Goal: Task Accomplishment & Management: Complete application form

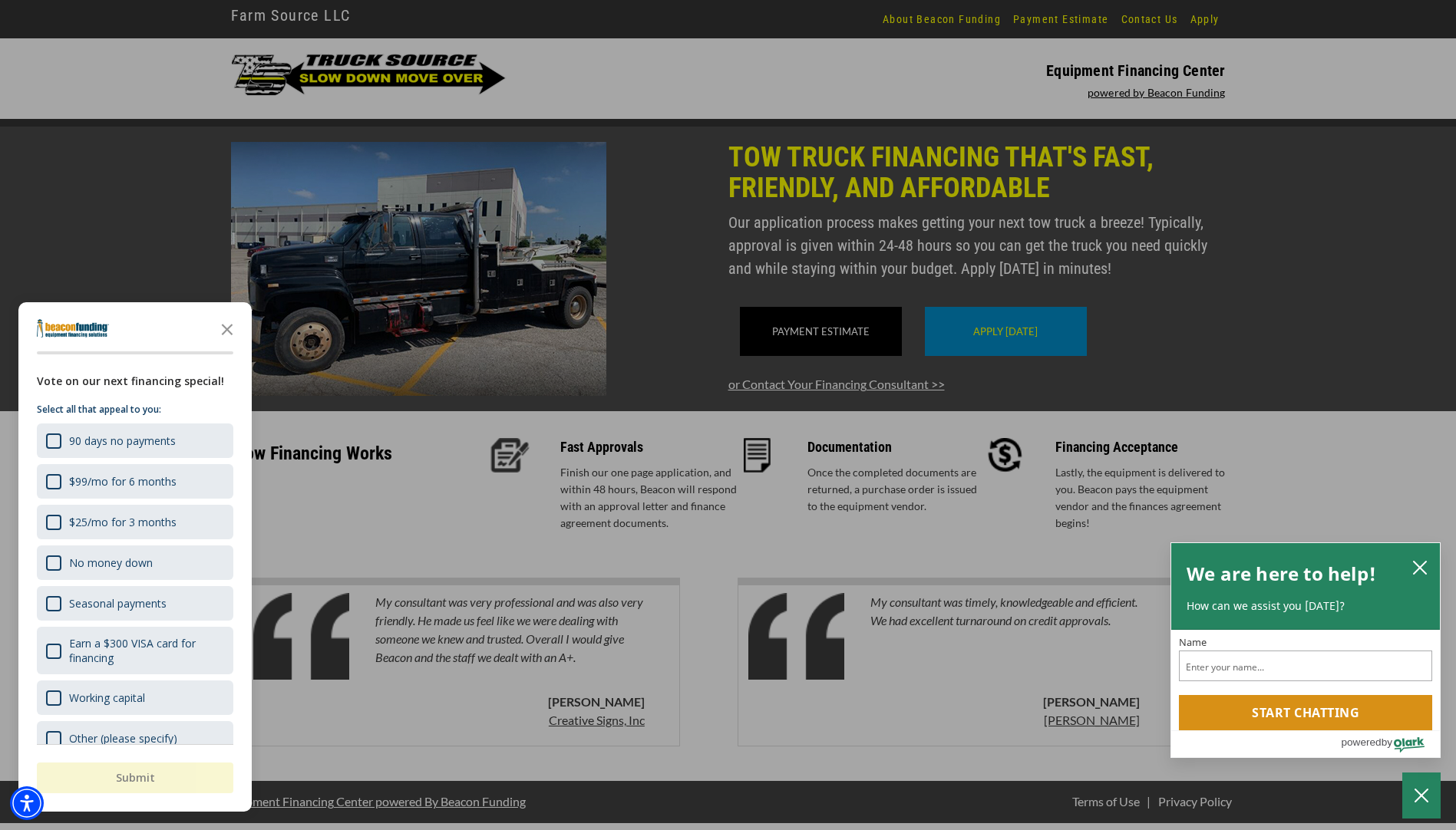
click at [1230, 424] on div at bounding box center [728, 415] width 1456 height 830
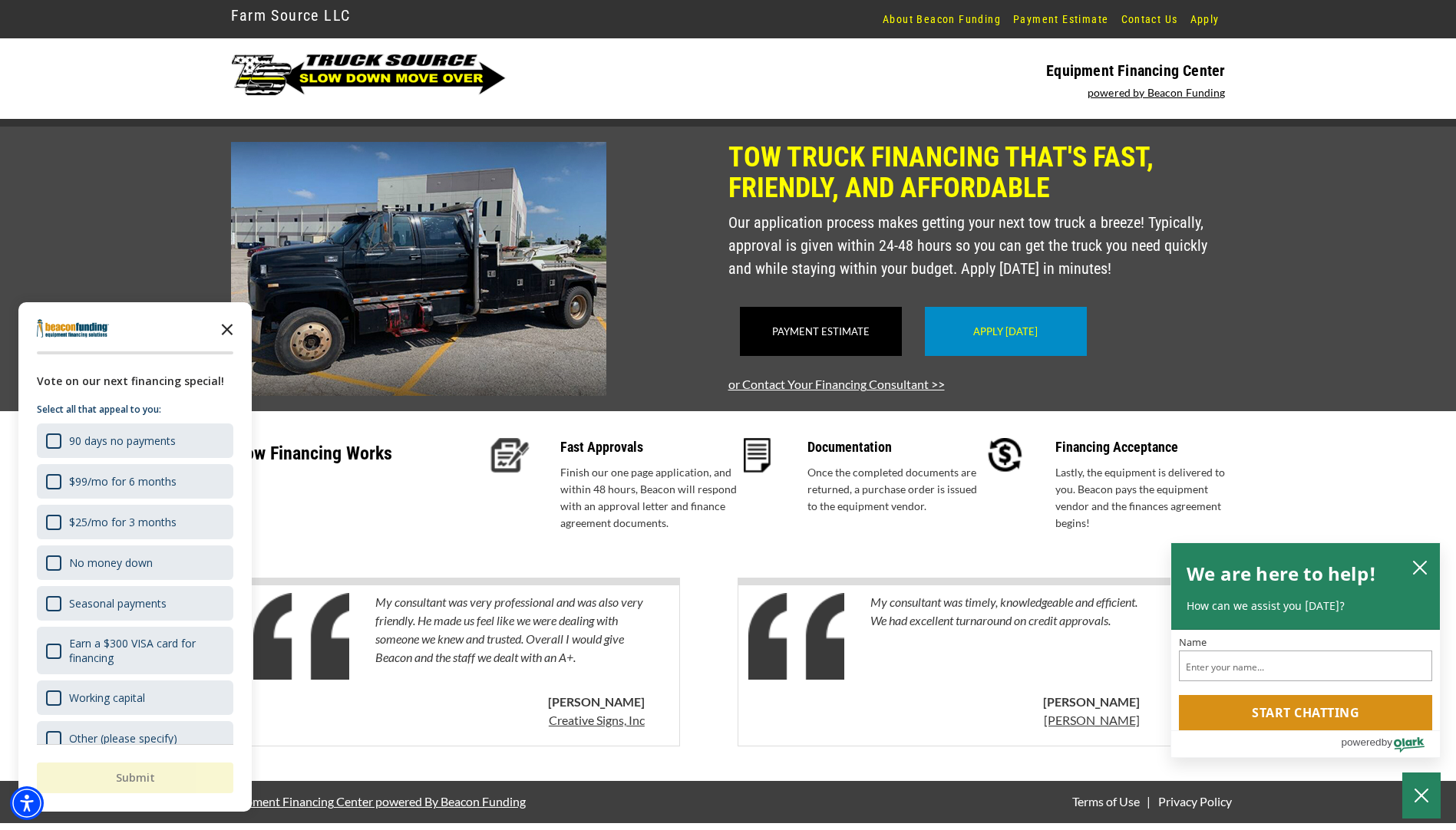
click at [226, 333] on icon "Close the survey" at bounding box center [227, 329] width 31 height 31
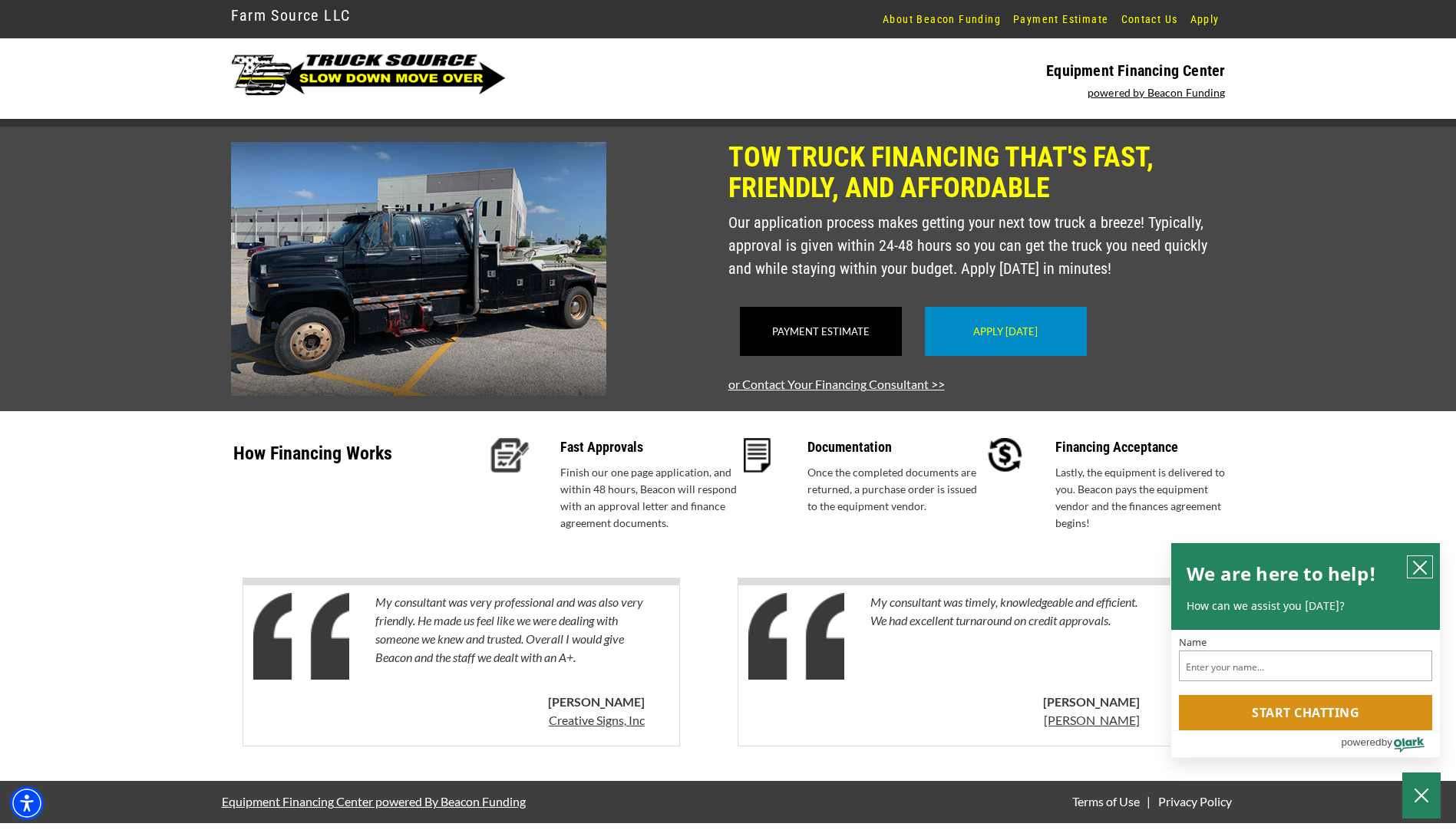
click at [1417, 571] on icon "close chatbox" at bounding box center [1420, 568] width 16 height 16
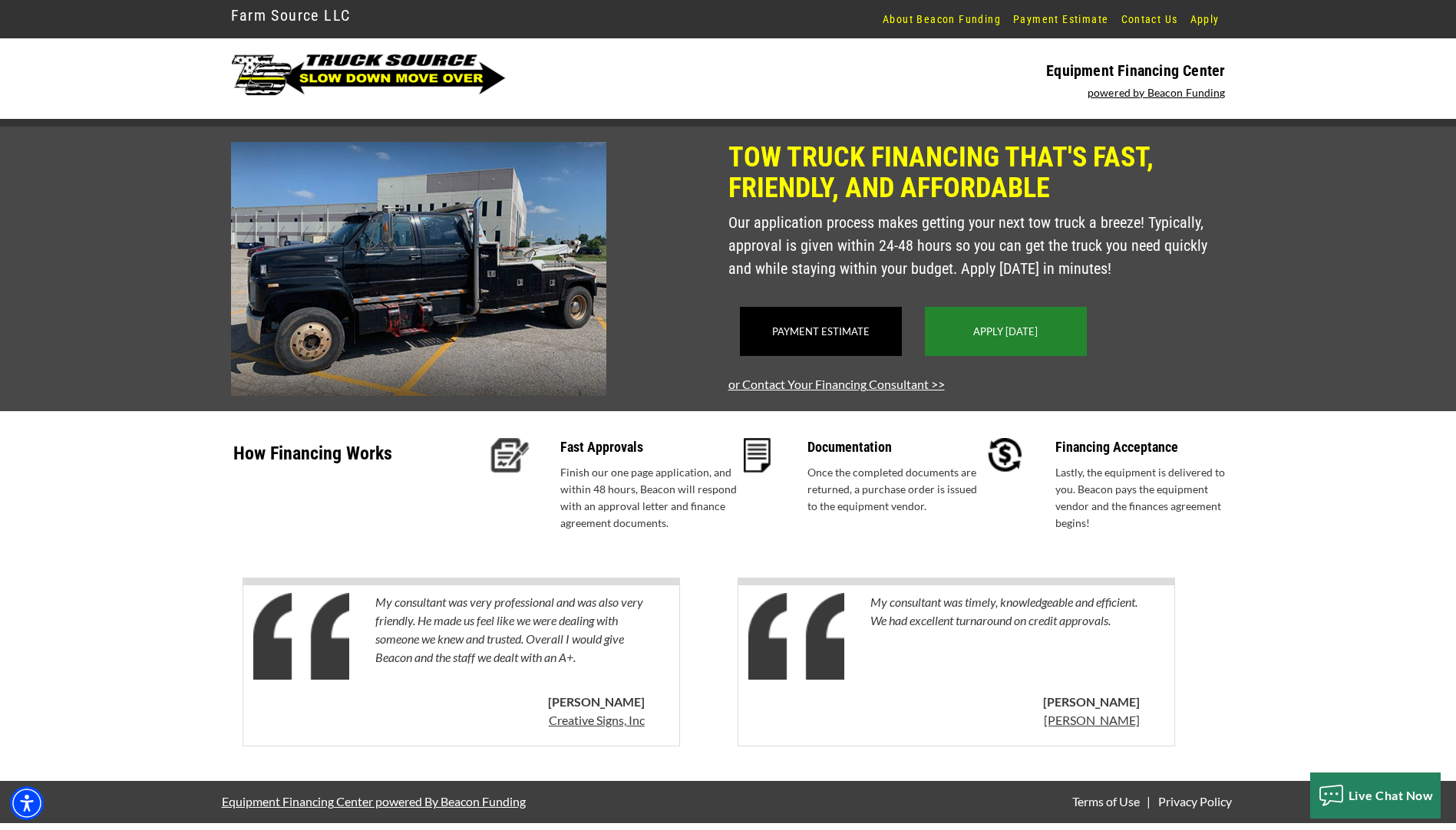
click at [977, 337] on link "Apply Today" at bounding box center [1005, 331] width 64 height 13
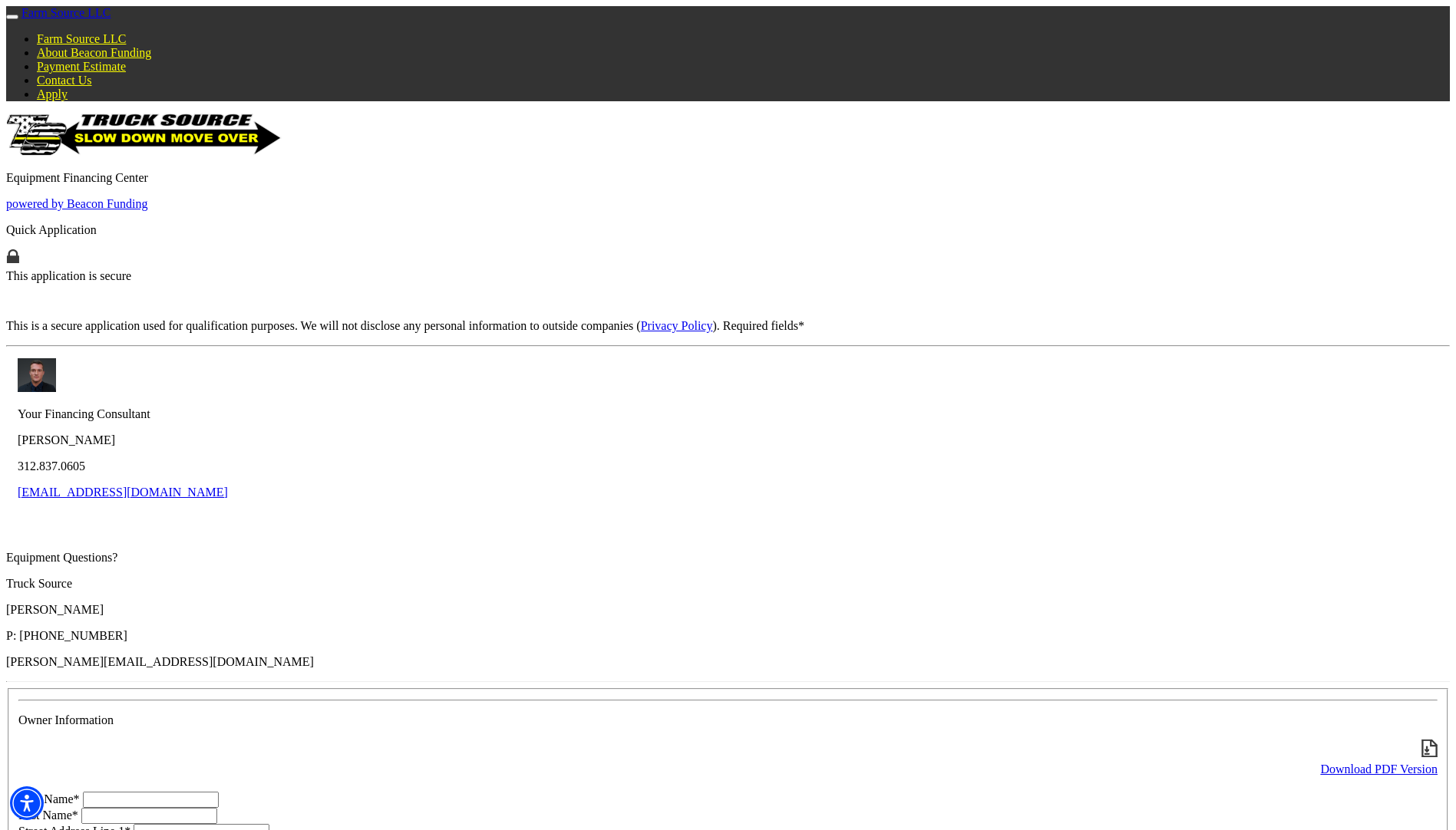
click at [219, 792] on input "First Name*" at bounding box center [151, 800] width 136 height 17
click at [219, 792] on input "Jerme" at bounding box center [151, 800] width 136 height 17
type input "J"
click at [219, 792] on input "[PERSON_NAME]" at bounding box center [151, 800] width 136 height 17
type input "[PERSON_NAME]"
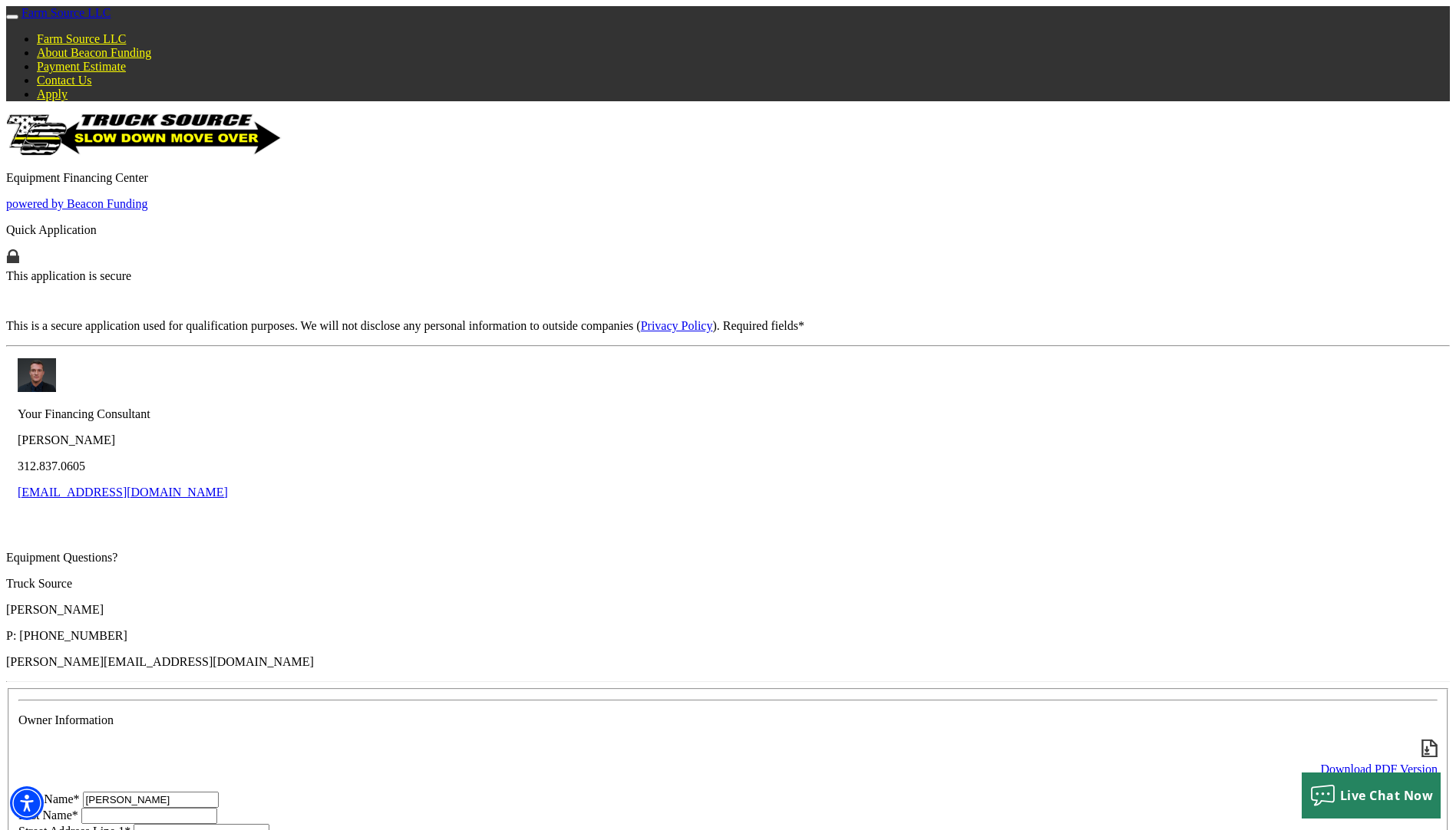
type input "[PERSON_NAME]"
type input "[STREET_ADDRESS]"
type input "WAYNESBORO"
select select "48"
type input "22980"
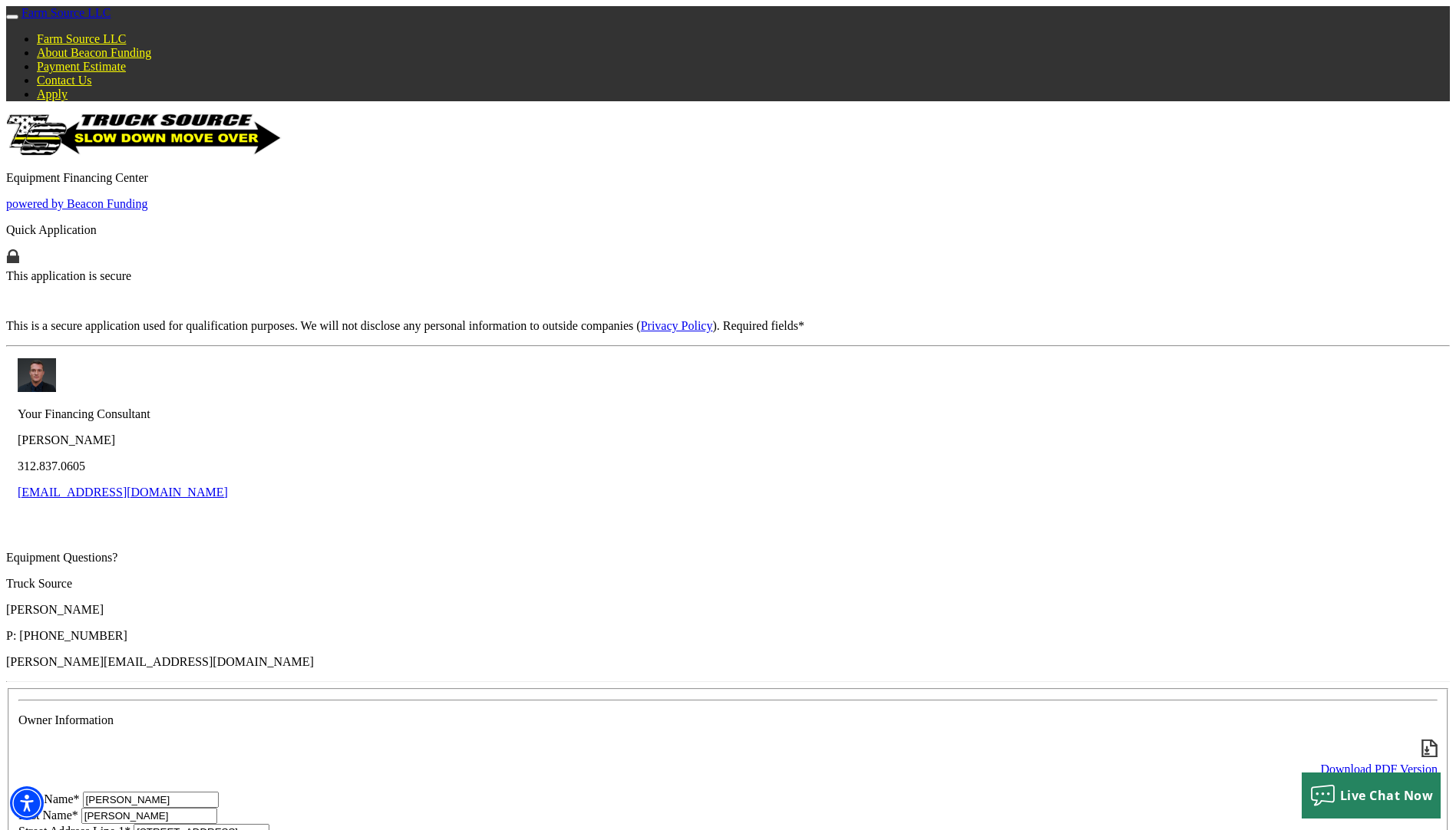
type input "5409422355"
type input "[EMAIL_ADDRESS][DOMAIN_NAME]"
type input "R&M"
type input "R&M AUTOMOTIVE"
type input "[PHONE_NUMBER]"
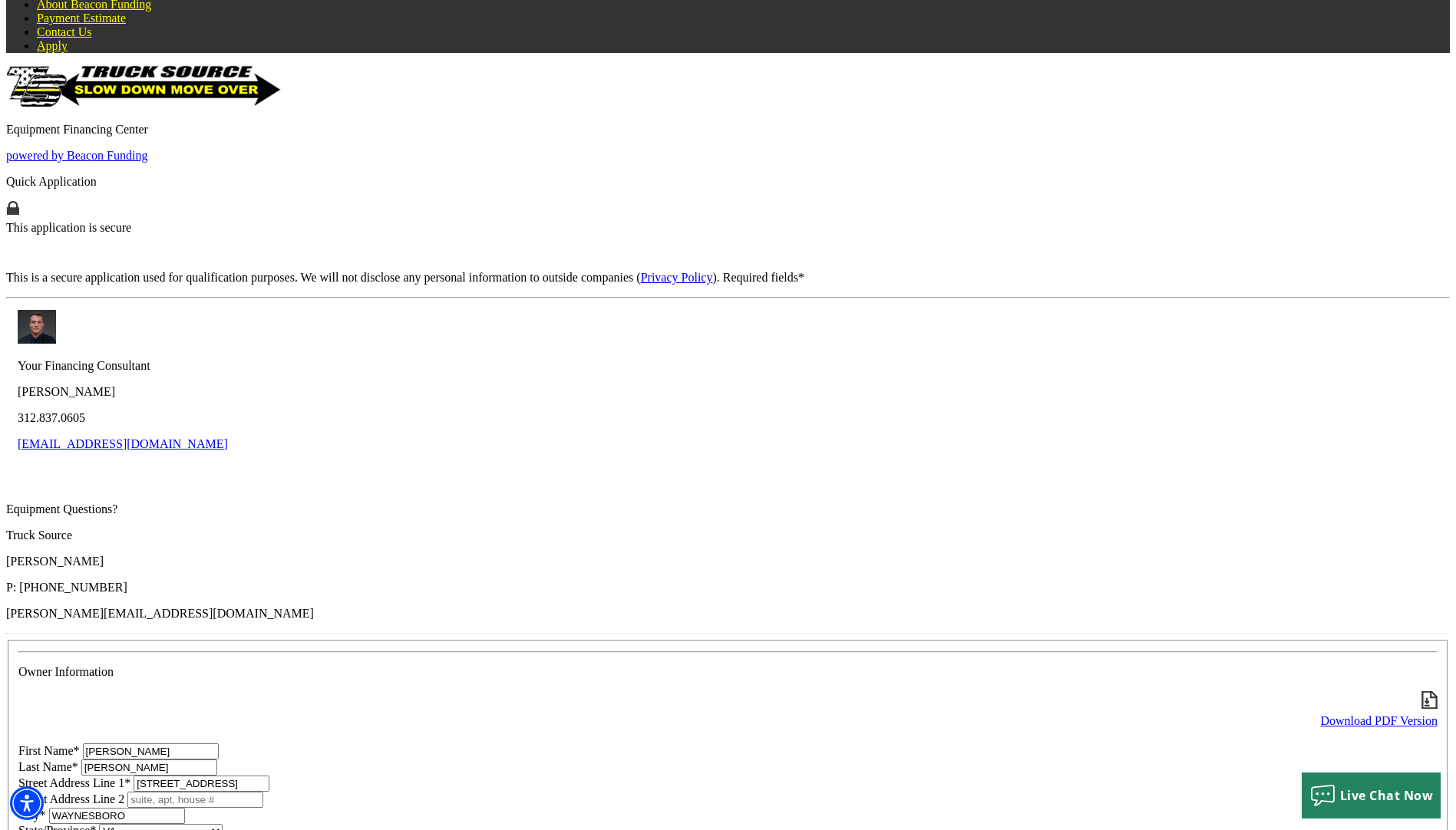
scroll to position [77, 0]
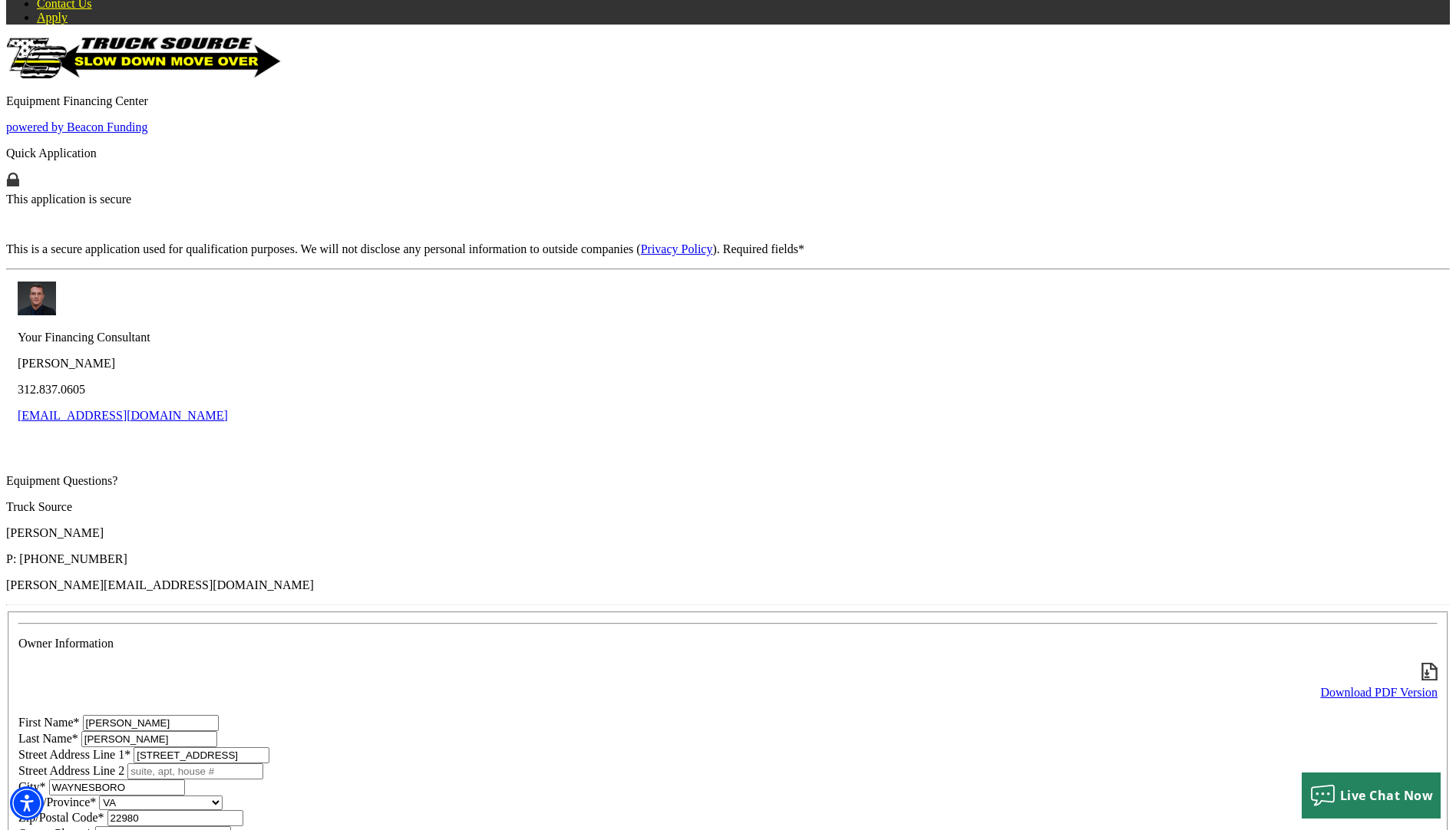
drag, startPoint x: 654, startPoint y: 537, endPoint x: 510, endPoint y: 525, distance: 144.5
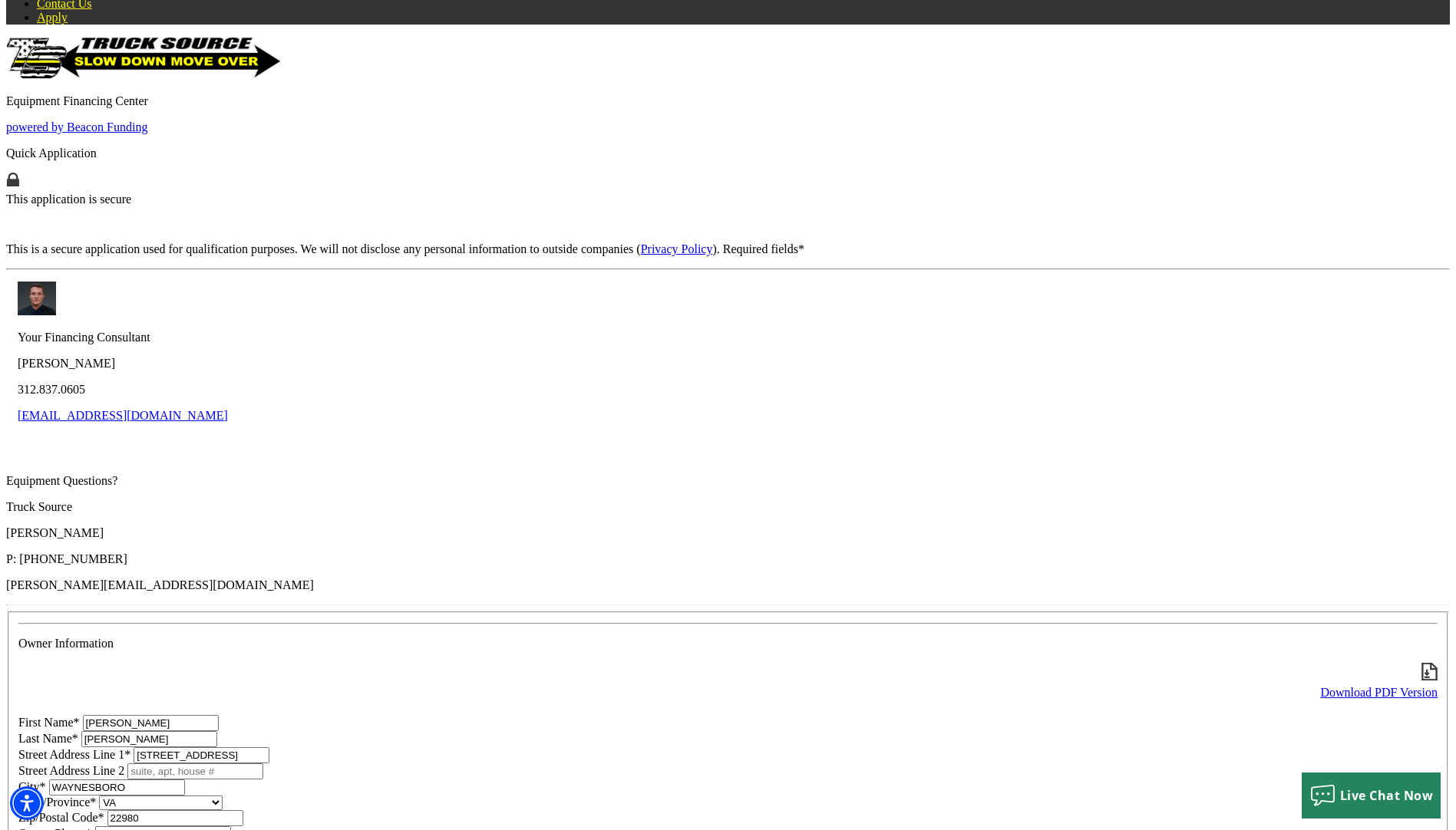
type input "100"
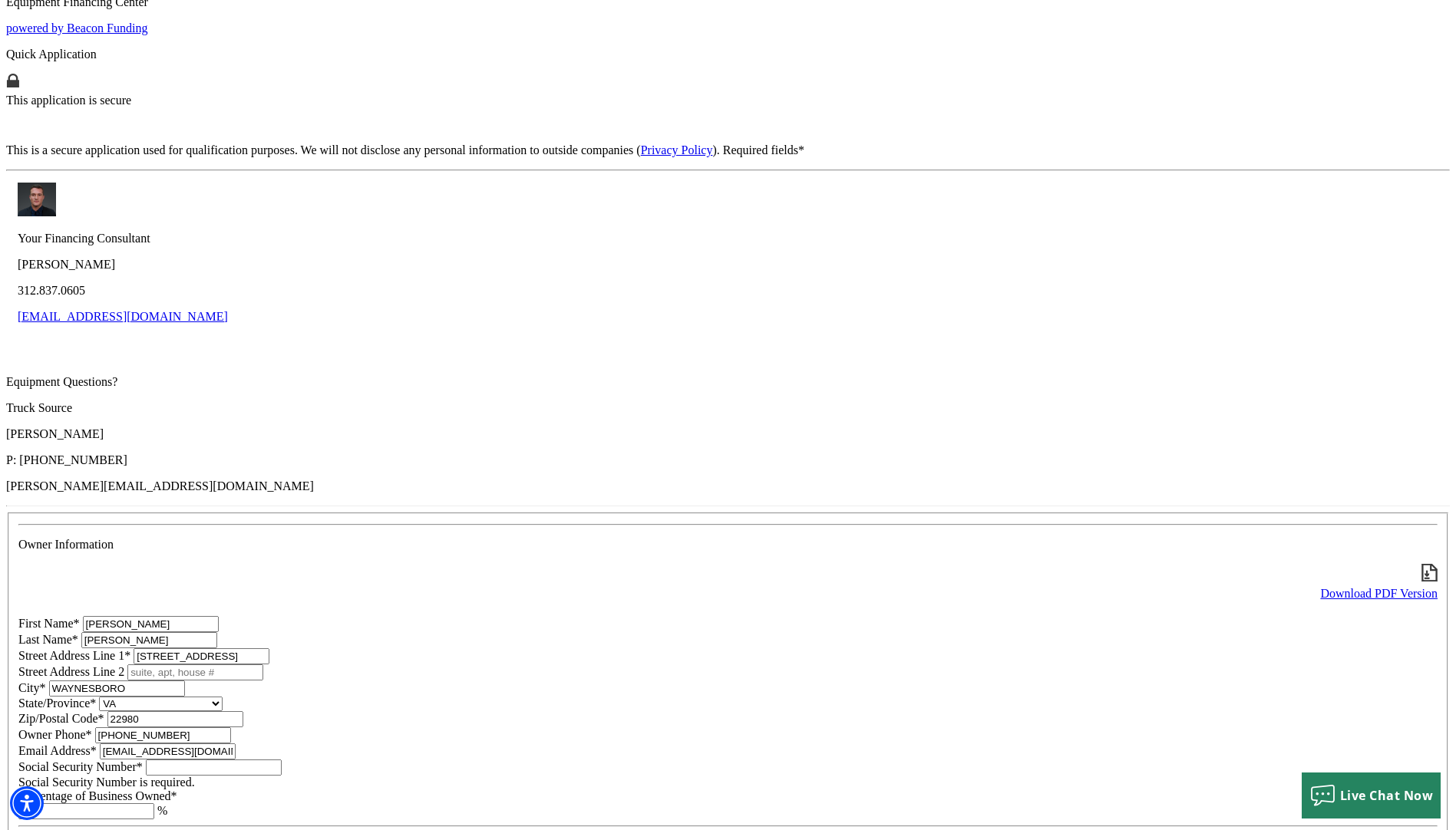
scroll to position [230, 0]
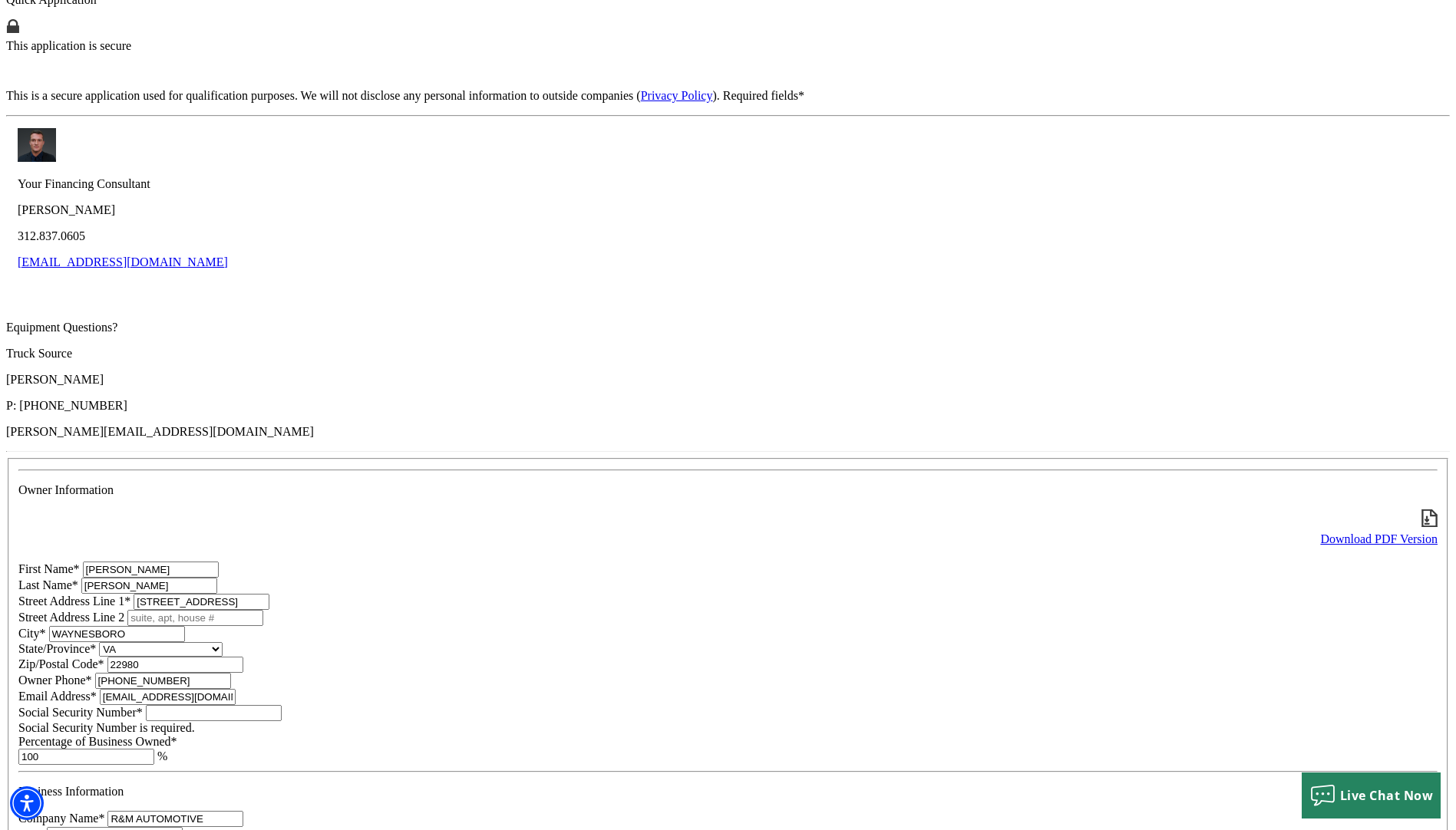
drag, startPoint x: 373, startPoint y: 520, endPoint x: 149, endPoint y: 531, distance: 224.3
type input "[PERSON_NAME] Enterprises LLC."
click at [183, 827] on input "DBA" at bounding box center [115, 835] width 136 height 17
type input "R & M Automotive"
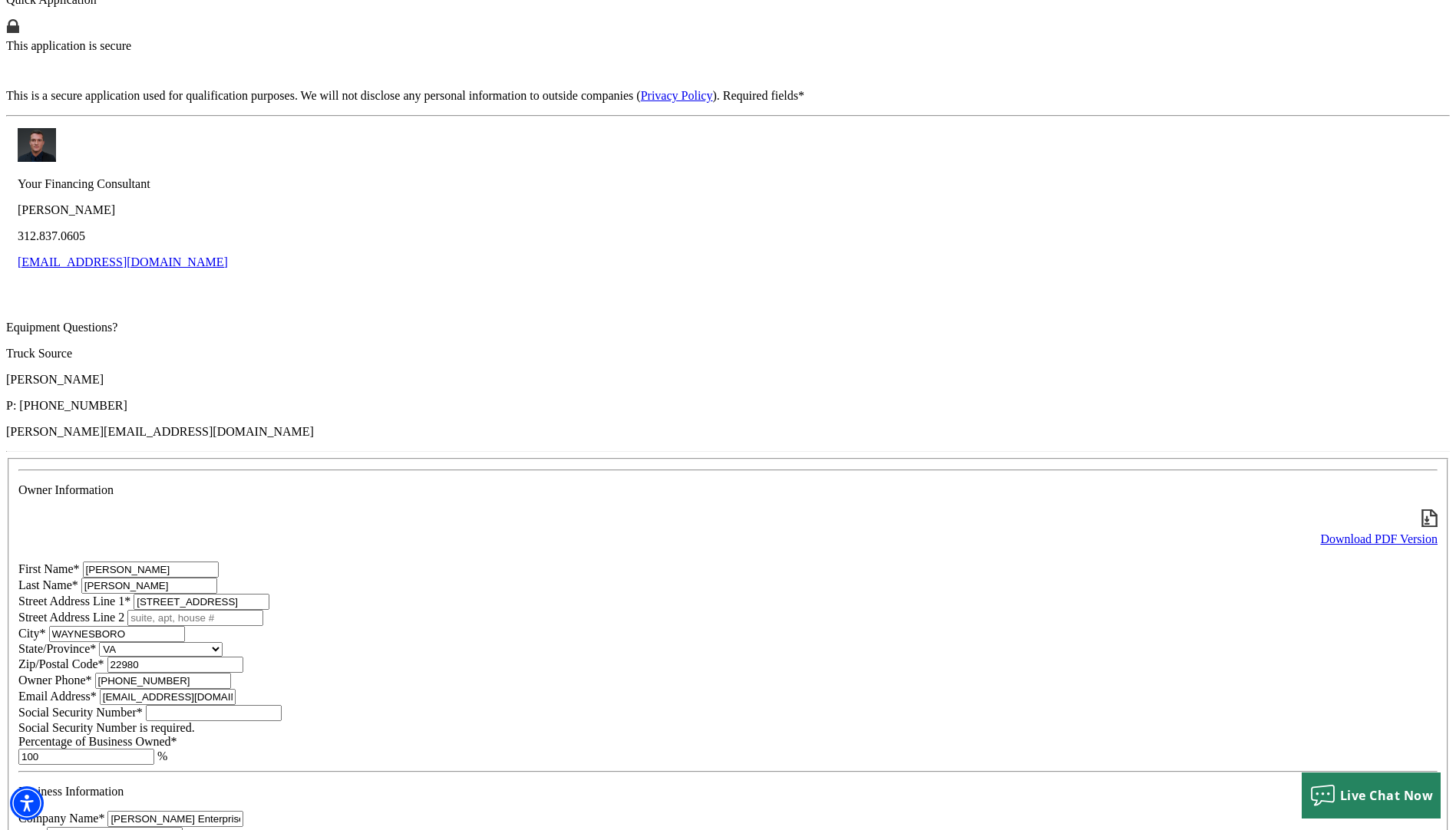
click at [272, 705] on input "Social Security Number*" at bounding box center [214, 712] width 136 height 17
click at [282, 705] on input "Social Security Number*" at bounding box center [214, 712] width 136 height 17
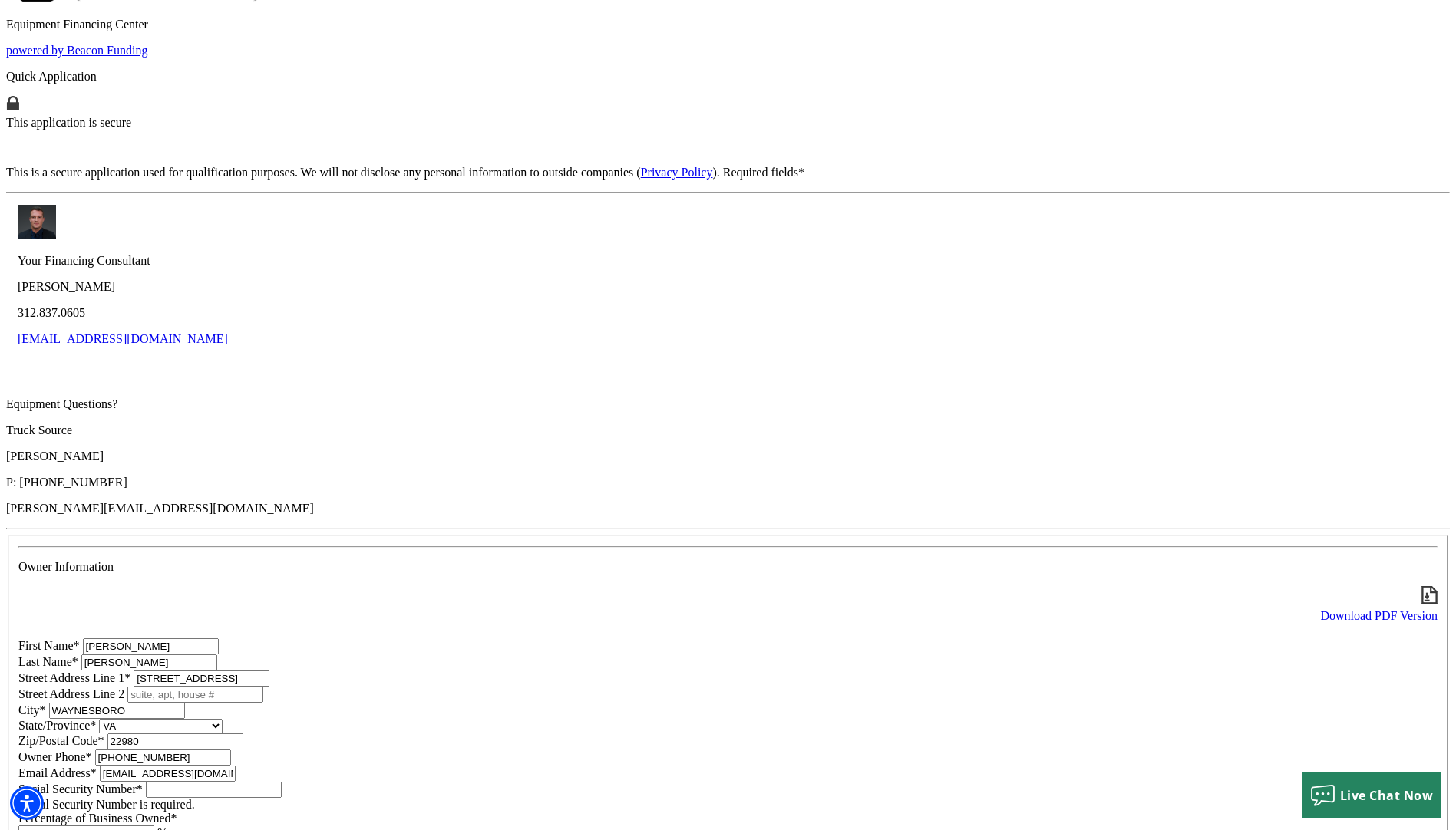
click at [269, 671] on input "[STREET_ADDRESS]" at bounding box center [201, 678] width 136 height 17
drag, startPoint x: 258, startPoint y: 260, endPoint x: 445, endPoint y: 262, distance: 187.0
click at [269, 671] on input "[STREET_ADDRESS]" at bounding box center [201, 678] width 136 height 17
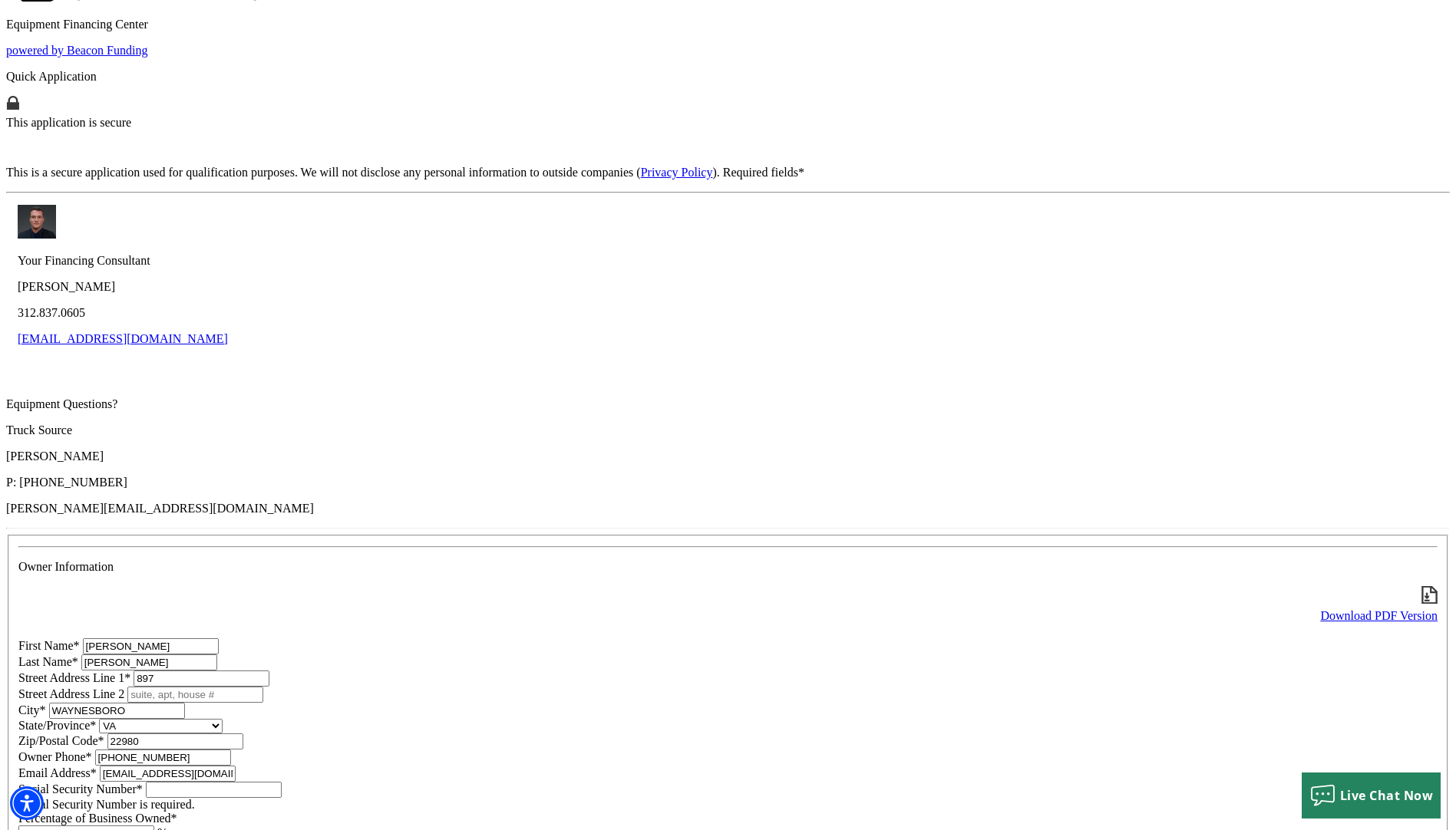
type input "[STREET_ADDRESS][PERSON_NAME]"
click at [185, 703] on input "WAYNESBORO" at bounding box center [118, 710] width 136 height 17
drag, startPoint x: 362, startPoint y: 328, endPoint x: 251, endPoint y: 317, distance: 111.5
click at [185, 703] on input "WAYNESBORO" at bounding box center [118, 710] width 136 height 17
type input "Lyndhurst"
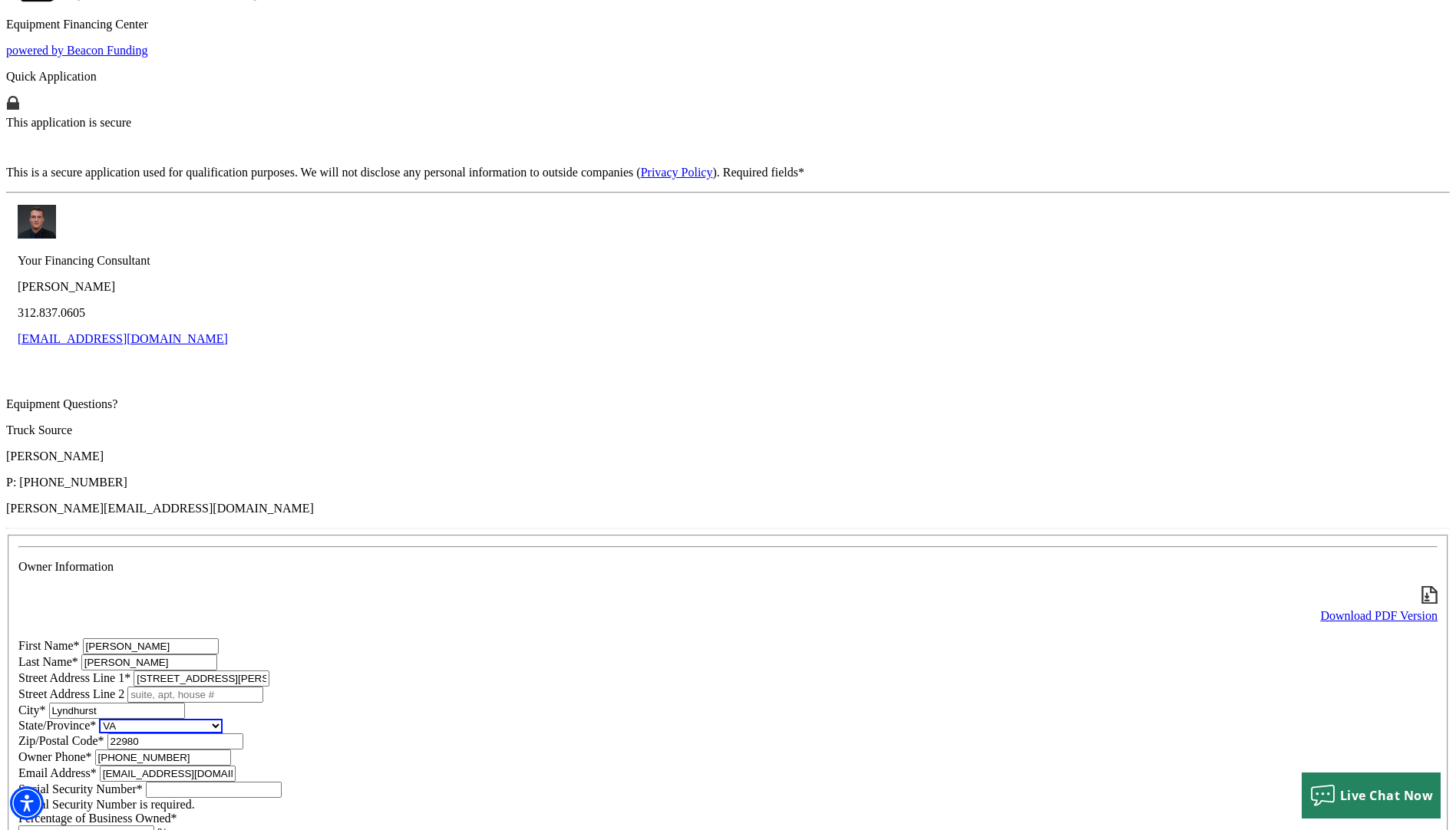
click at [282, 781] on input "Social Security Number*" at bounding box center [214, 789] width 136 height 17
type input "226-55-8157"
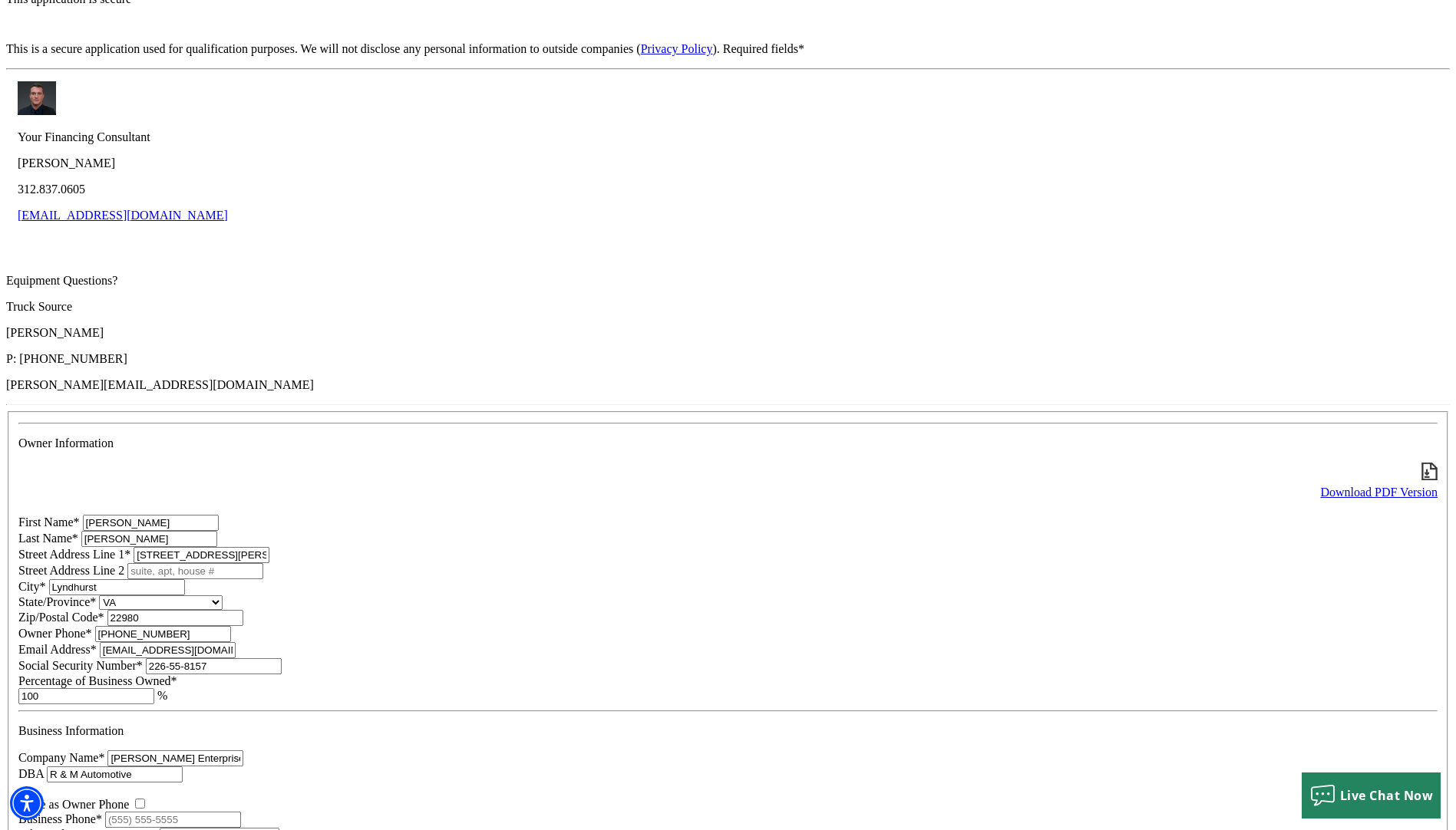
scroll to position [307, 0]
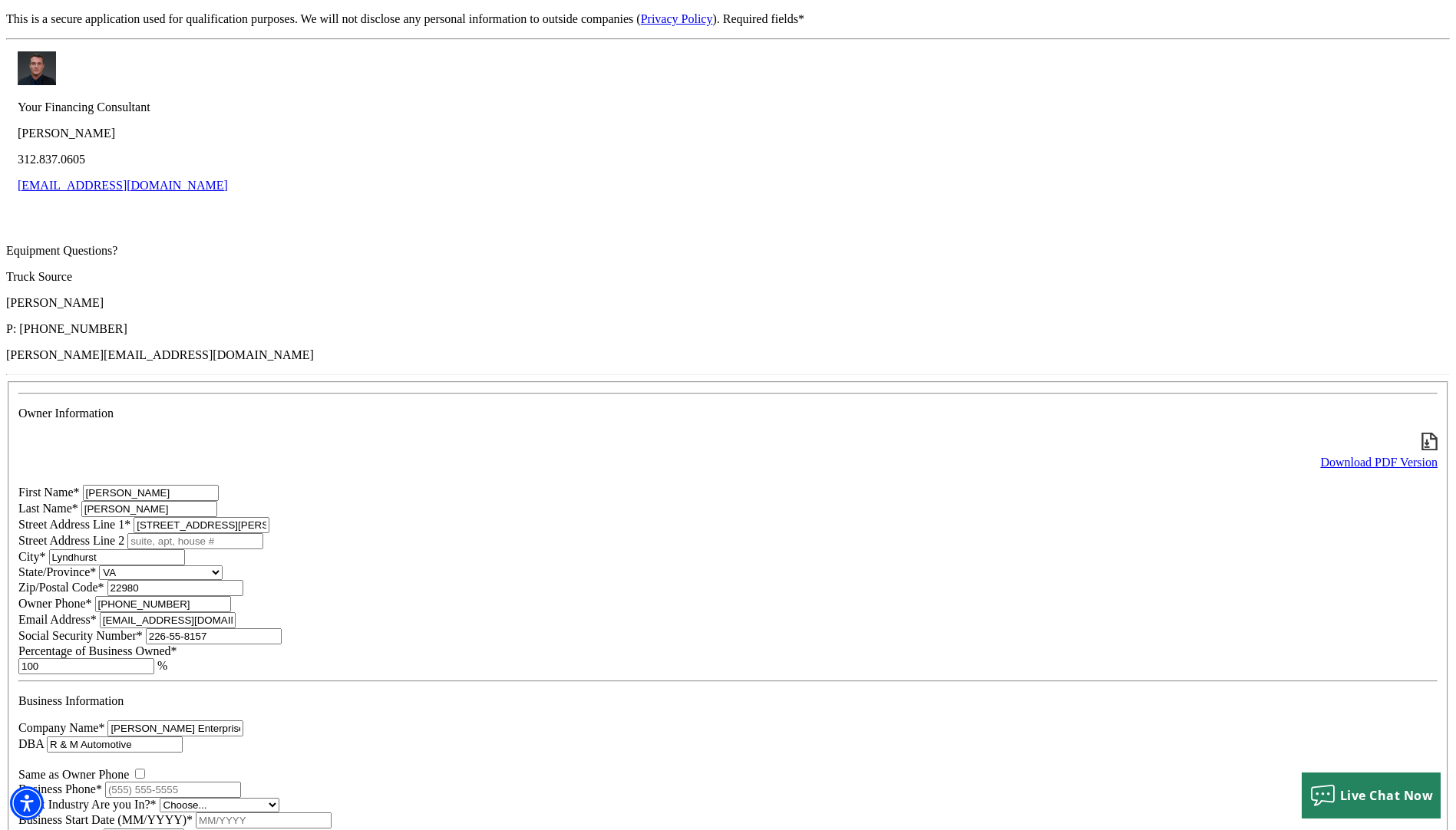
click at [241, 781] on input "Business Phone*" at bounding box center [173, 789] width 136 height 17
type input "[PHONE_NUMBER]"
click at [279, 798] on select "Choose... Towing Landscape/Hardscape Decorated Apparel Septic Light Constructio…" at bounding box center [219, 805] width 120 height 15
select select "1"
click at [279, 798] on select "Choose... Towing Landscape/Hardscape Decorated Apparel Septic Light Constructio…" at bounding box center [219, 805] width 120 height 15
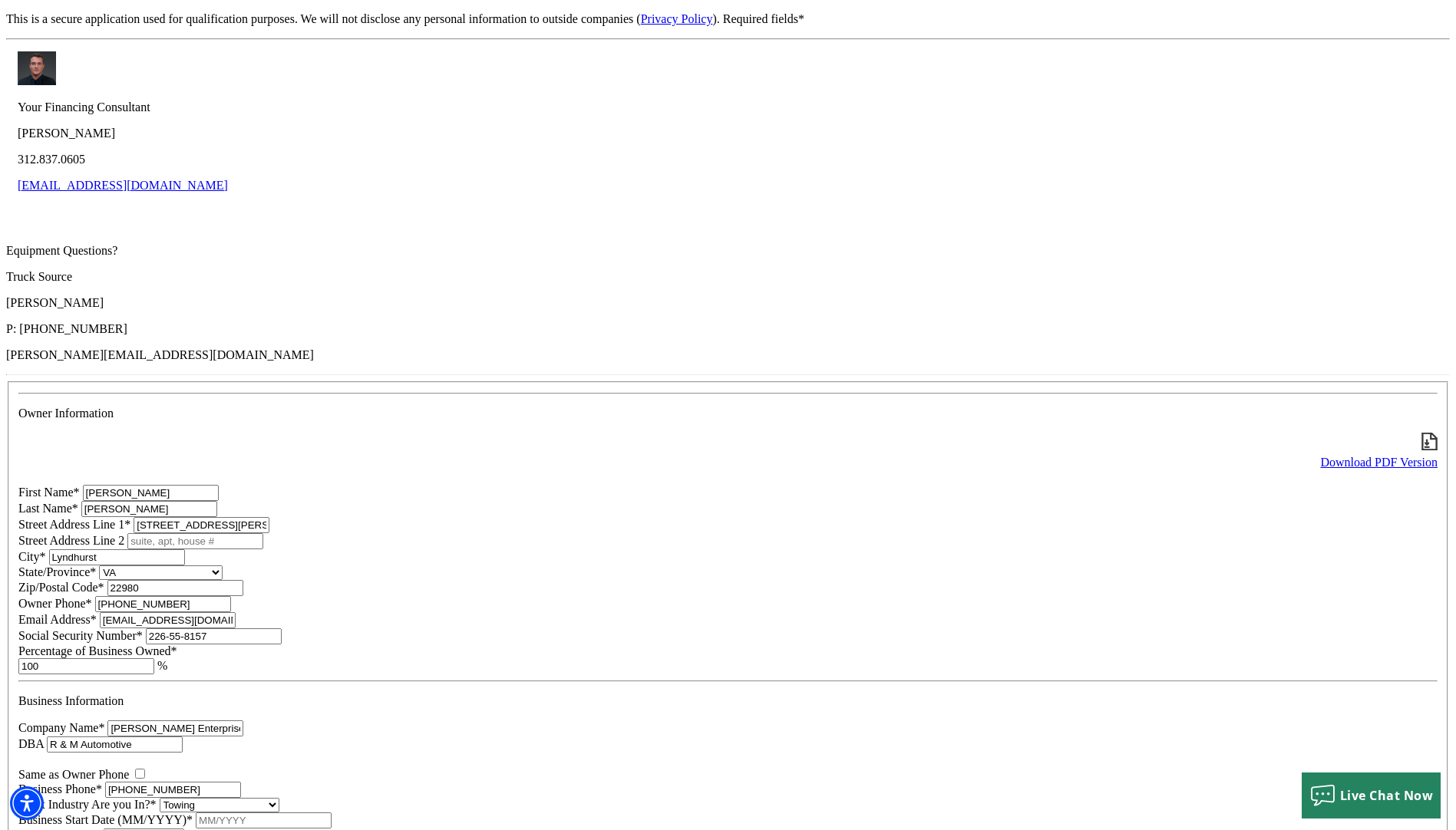
click at [323, 813] on input "Business Start Date (MM/YYYY)*" at bounding box center [263, 820] width 136 height 17
type input "01/2024"
click at [184, 829] on select "Choose... Corporation LLC LLP Municipality Non-Profit Partnership Proprietorship" at bounding box center [144, 836] width 81 height 15
select select "2"
click at [184, 829] on select "Choose... Corporation LLC LLP Municipality Non-Profit Partnership Proprietorship" at bounding box center [144, 836] width 81 height 15
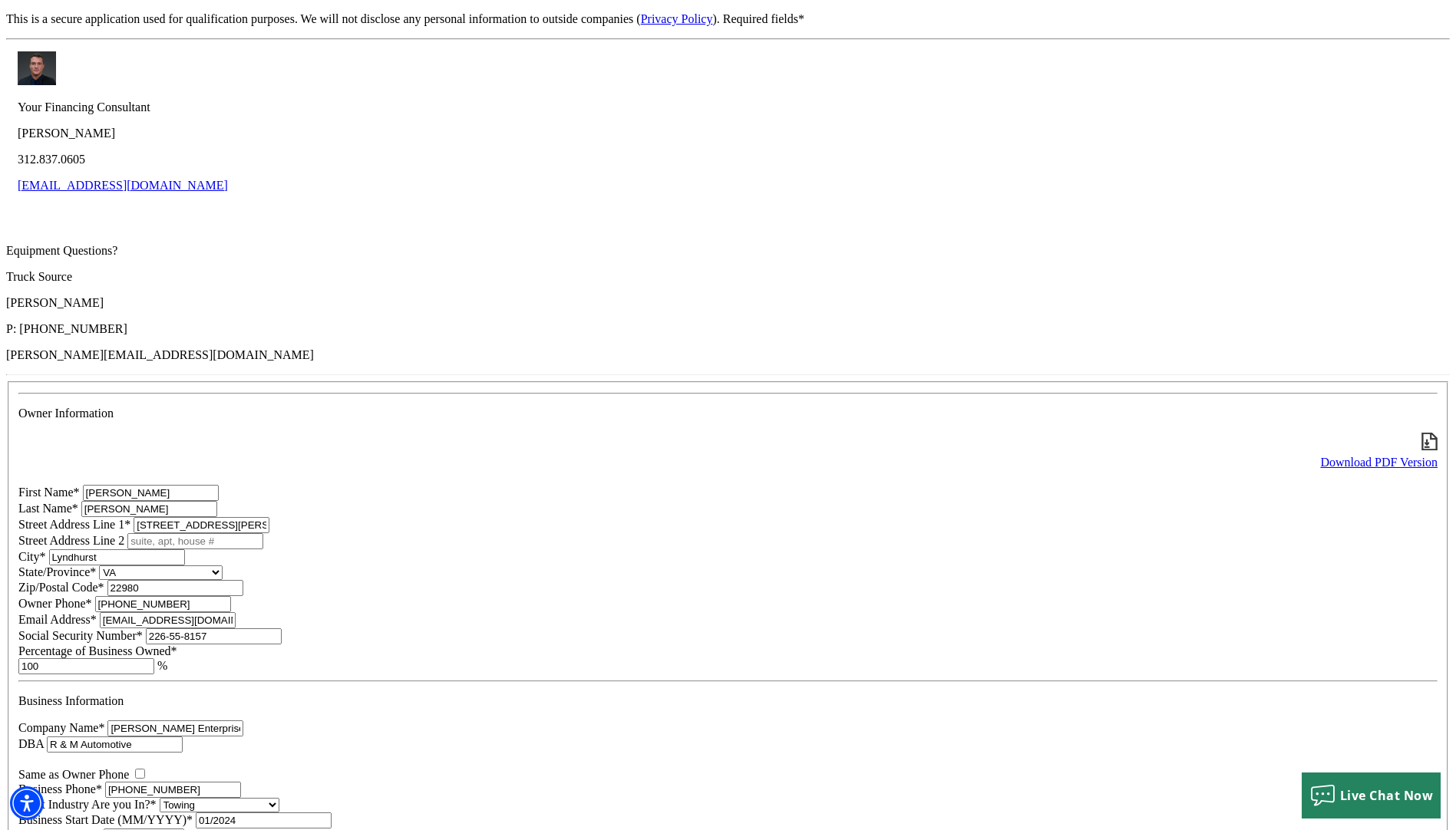
type input "9"
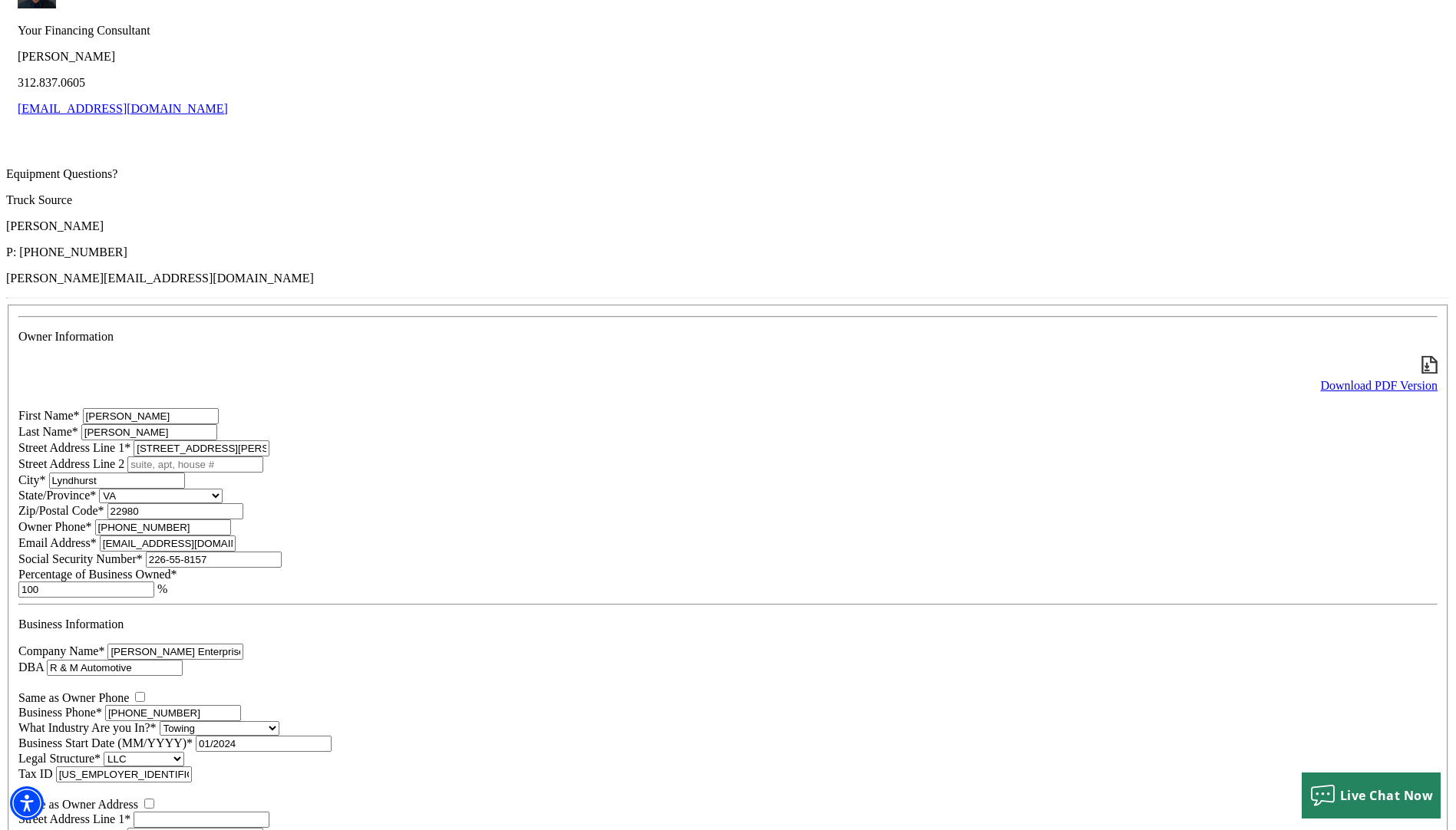
type input "[US_EMPLOYER_IDENTIFICATION_NUMBER]"
click at [269, 812] on input "Street Address Line 1*" at bounding box center [201, 819] width 136 height 17
type input "[STREET_ADDRESS]"
type input "WAYNESBORO"
select select "48"
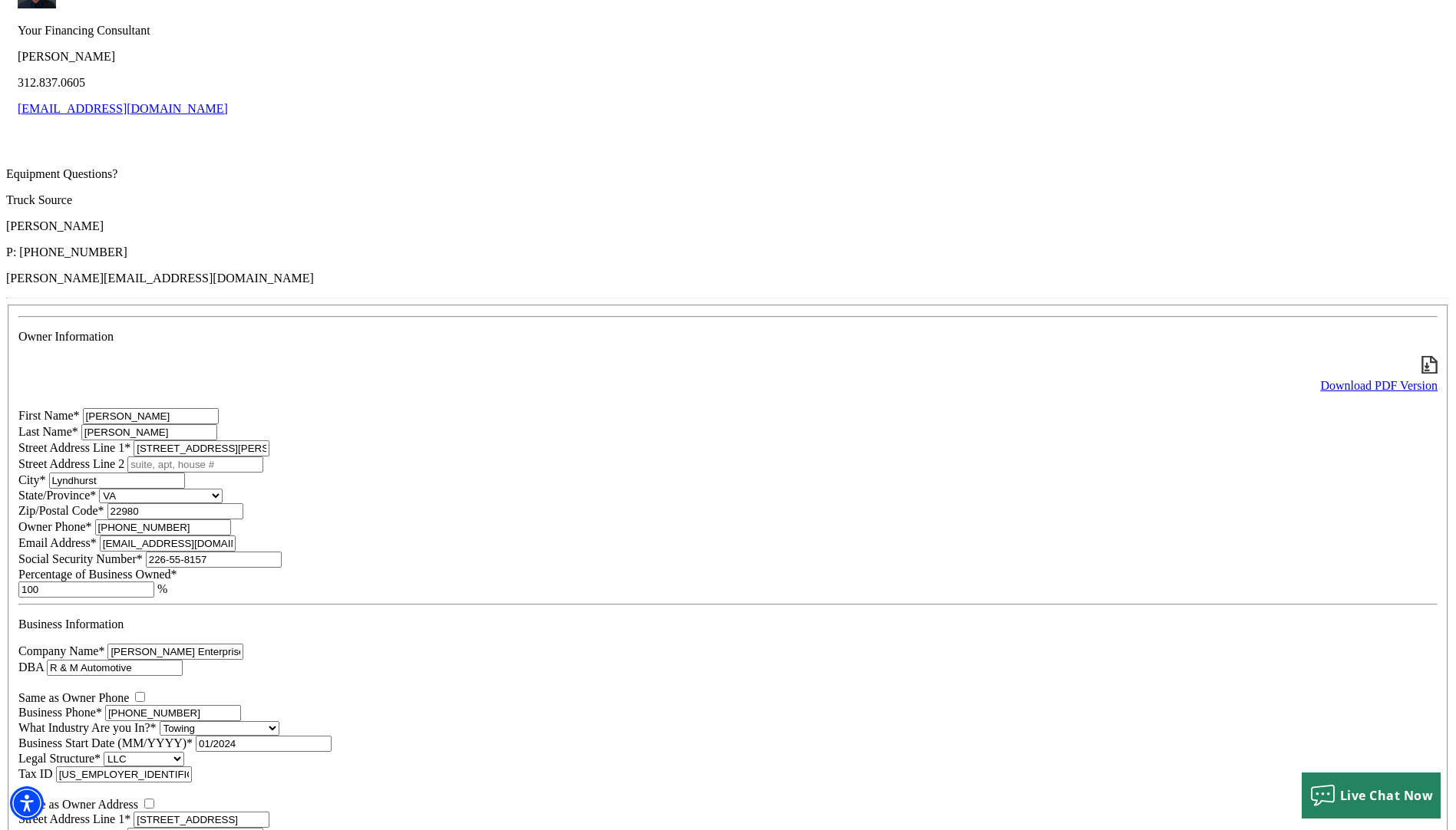
type input "22980"
click at [639, 767] on div "Tax ID [US_EMPLOYER_IDENTIFICATION_NUMBER]" at bounding box center [728, 775] width 1419 height 17
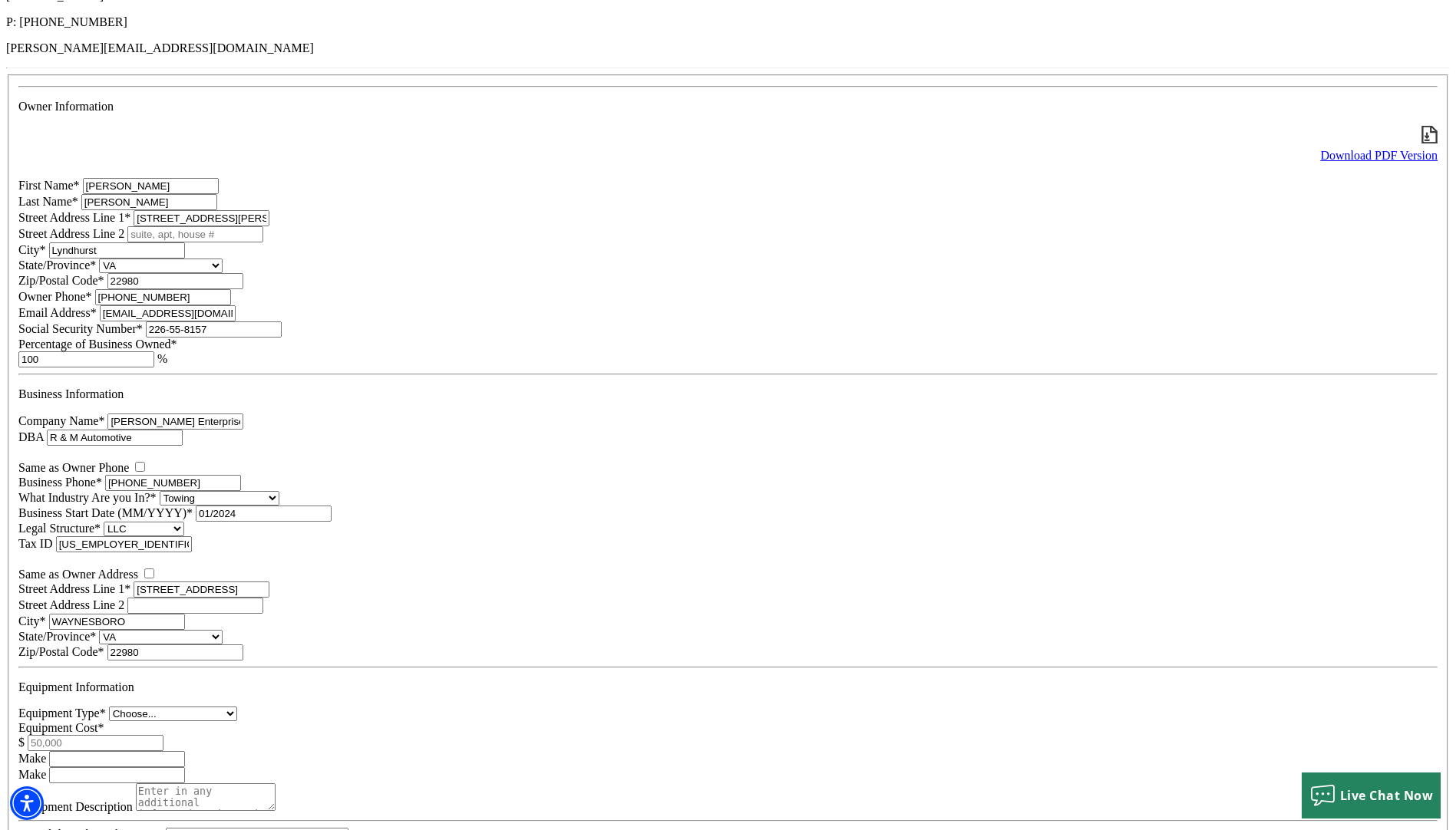
scroll to position [662, 0]
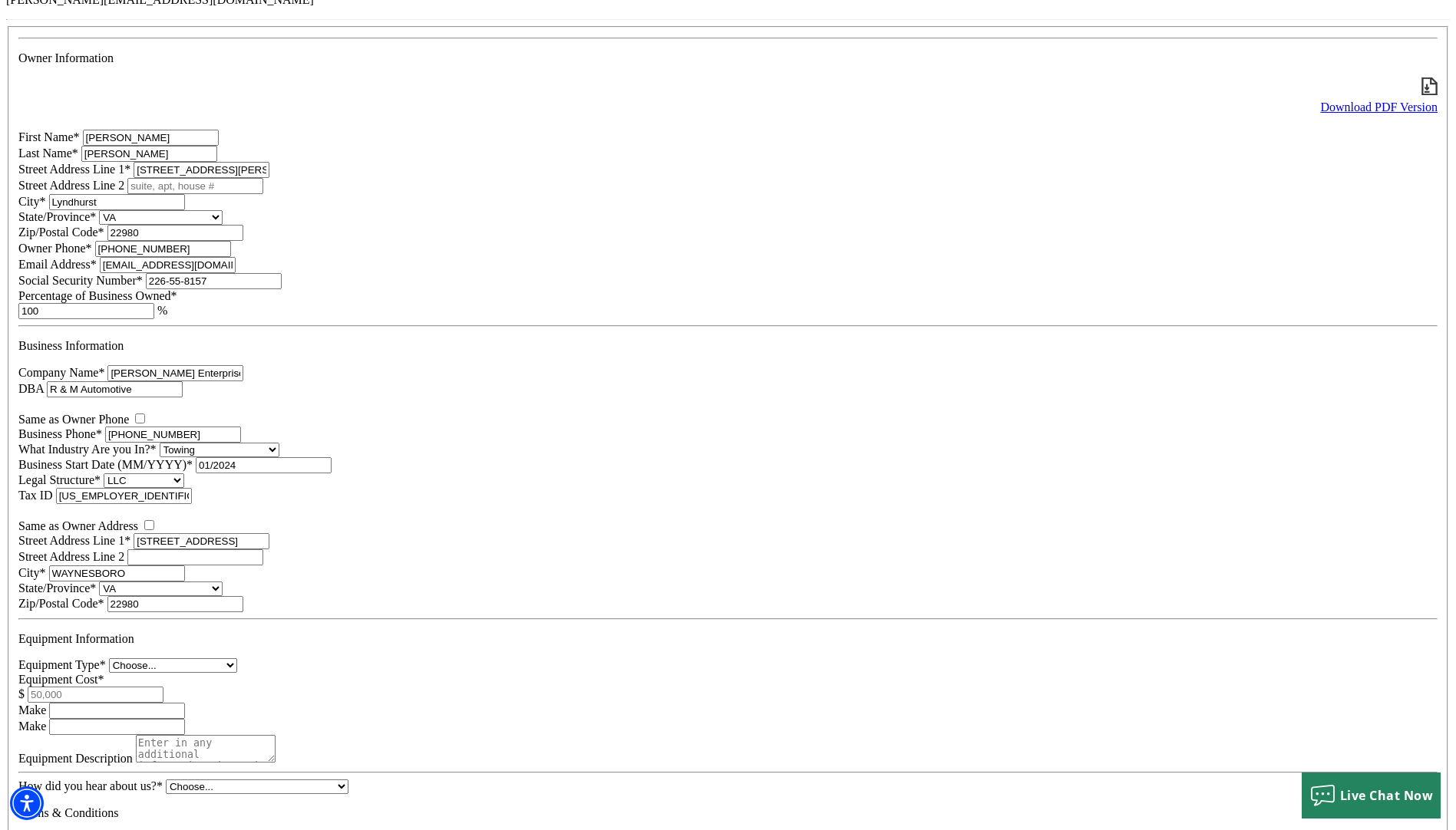
click at [502, 703] on div "Make" at bounding box center [728, 710] width 1419 height 17
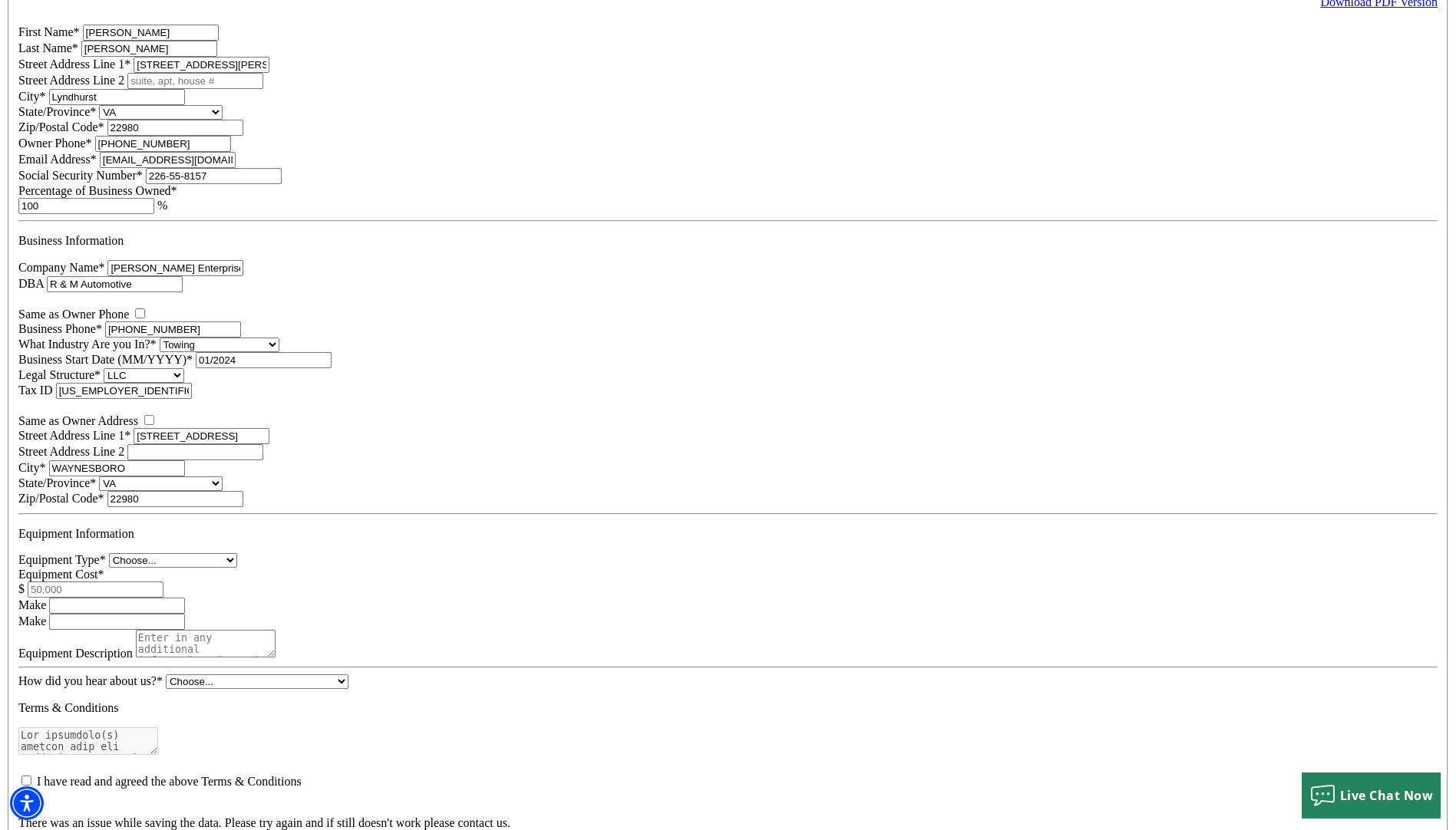
click at [237, 553] on select "Choose... Tow Truck Trailer Commercial Truck Other" at bounding box center [173, 560] width 128 height 15
select select "5"
click at [237, 553] on select "Choose... Tow Truck Trailer Commercial Truck Other" at bounding box center [173, 560] width 128 height 15
click at [163, 581] on input "Equipment Cost*" at bounding box center [95, 589] width 136 height 17
type input "7"
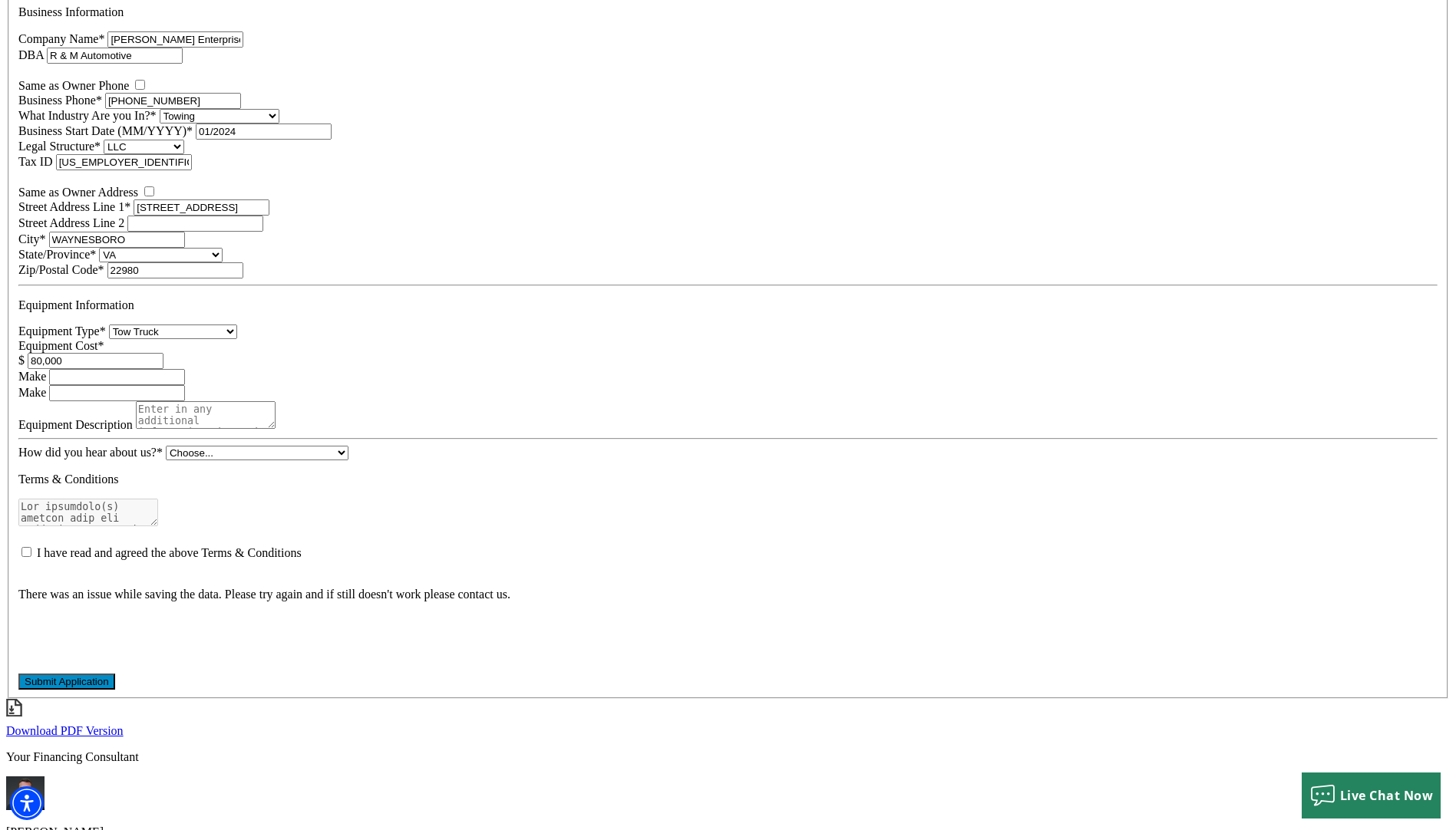
scroll to position [997, 0]
type input "80,000"
click at [348, 459] on select "Choose... Internet Search Vendor Referral Word of Mouth Client Referral Email E…" at bounding box center [258, 451] width 183 height 15
select select "5"
click at [246, 459] on select "Choose... Internet Search Vendor Referral Word of Mouth Client Referral Email E…" at bounding box center [258, 451] width 183 height 15
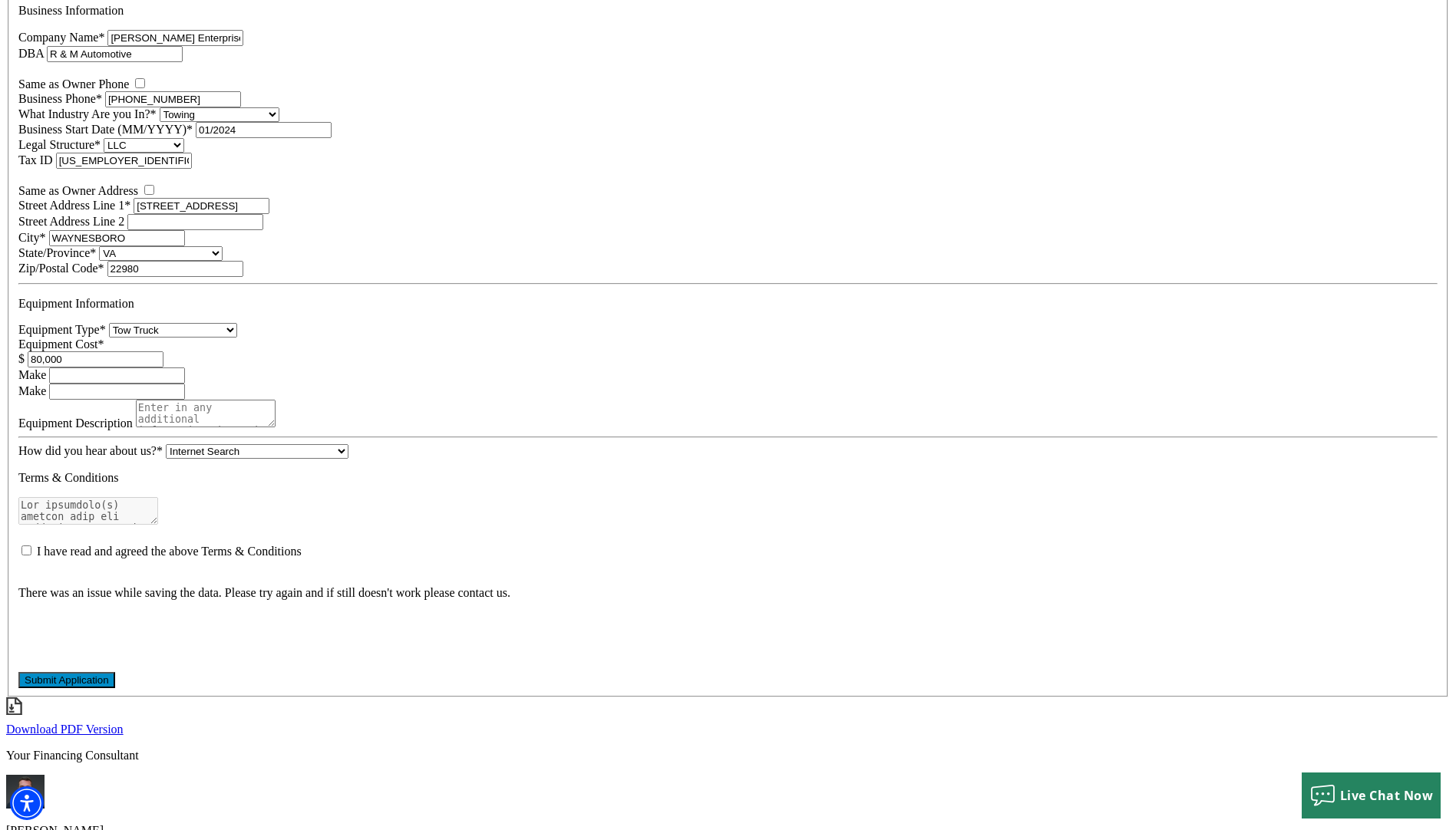
click at [399, 297] on p "Equipment Information" at bounding box center [728, 304] width 1419 height 14
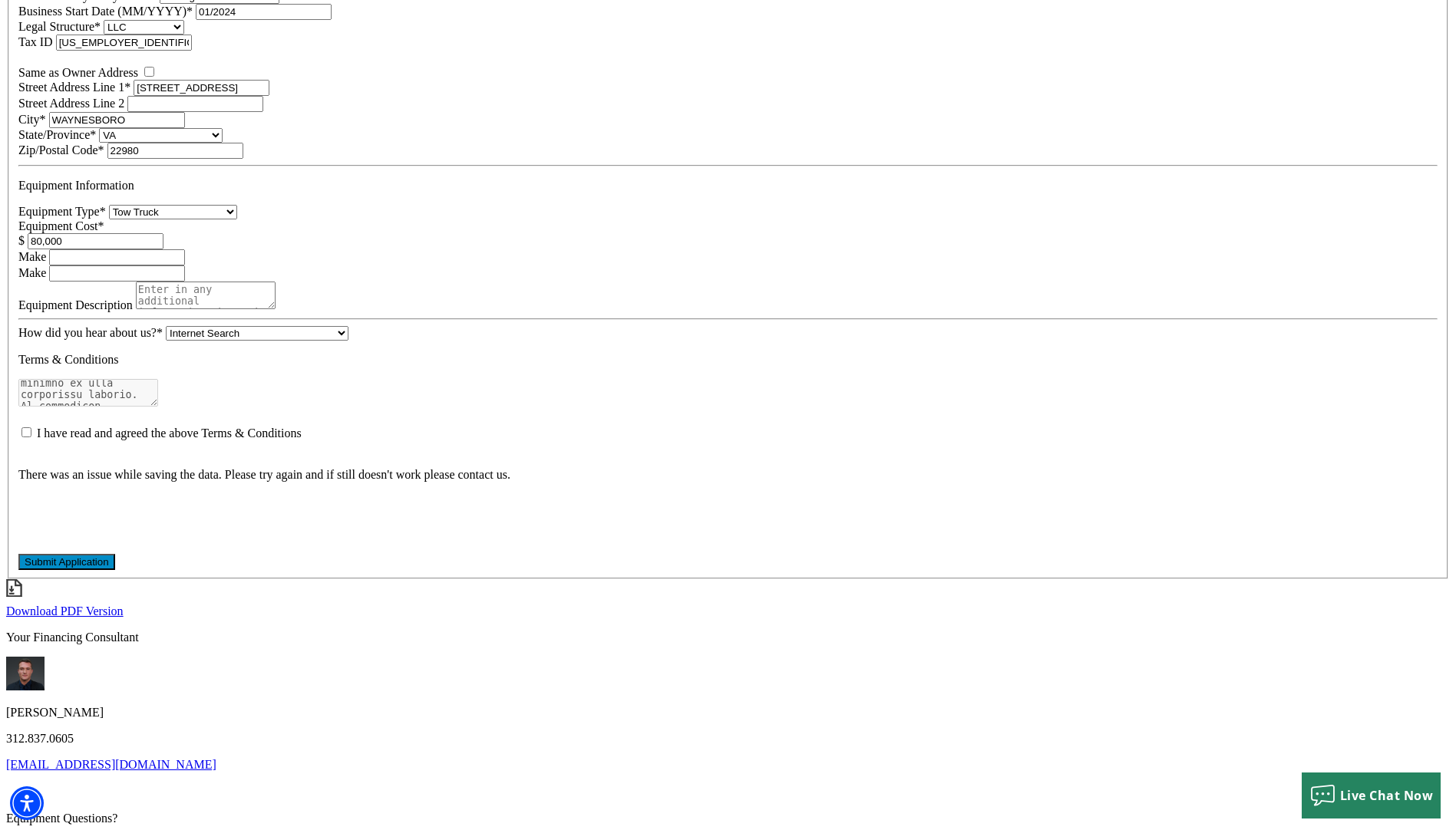
scroll to position [432, 0]
click at [31, 437] on input "I have read and agreed the above Terms & Conditions" at bounding box center [26, 432] width 10 height 10
checkbox input "true"
click at [185, 250] on input "Make" at bounding box center [118, 258] width 136 height 17
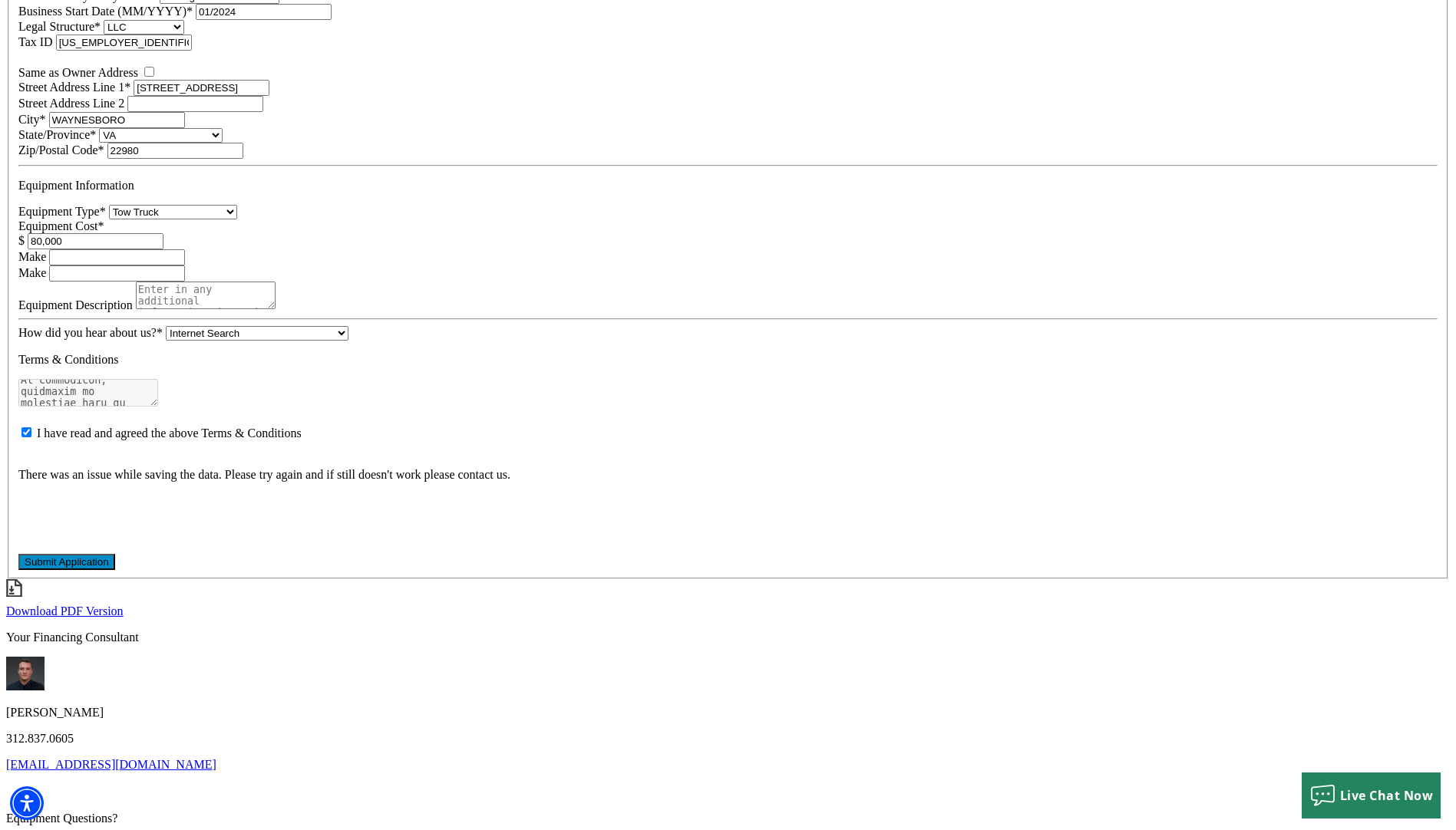
click at [185, 265] on input "Make" at bounding box center [118, 273] width 136 height 17
click at [185, 250] on input "Make" at bounding box center [118, 258] width 136 height 17
type input "Dodge"
click at [185, 265] on input "Make" at bounding box center [118, 273] width 136 height 17
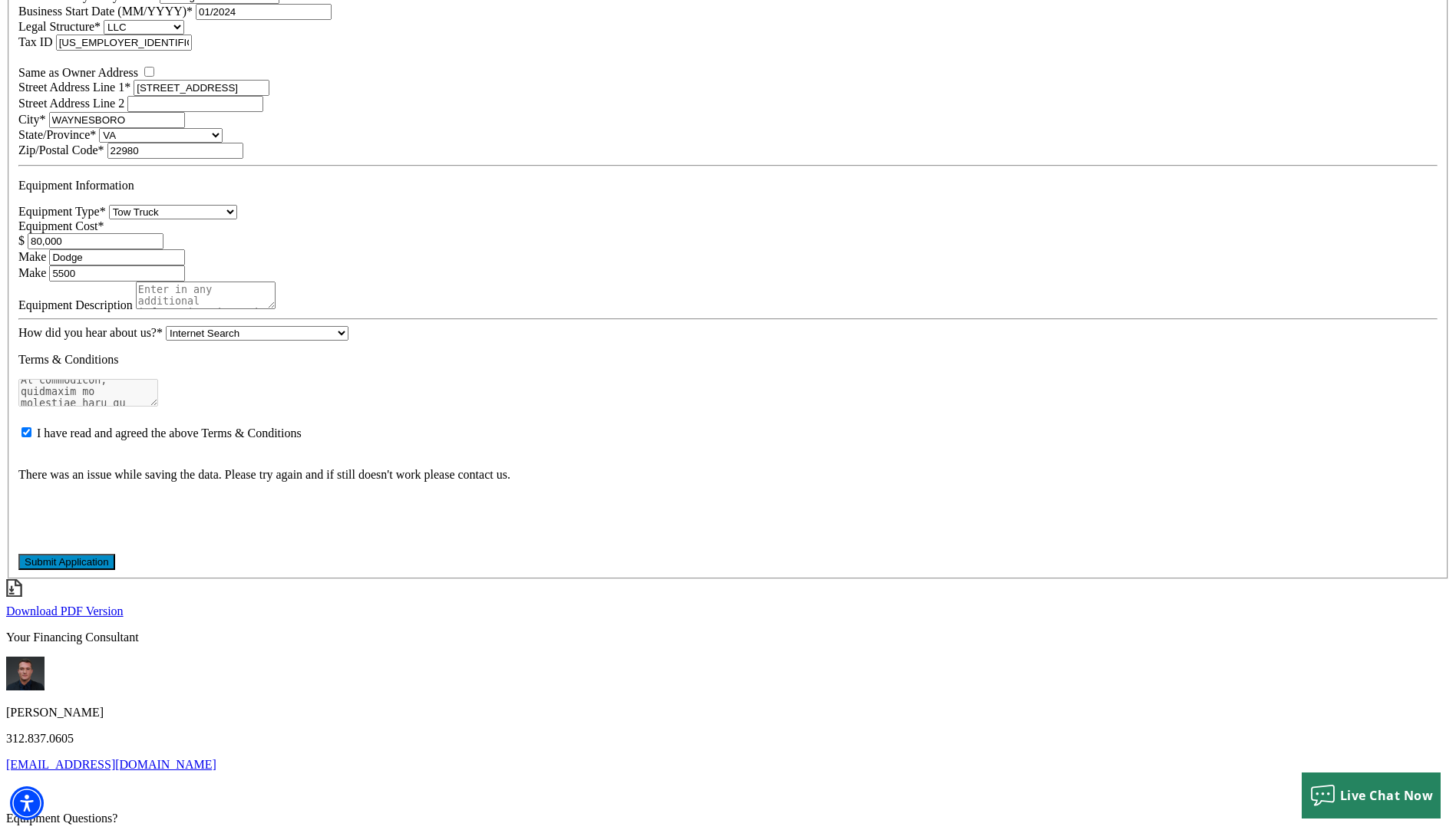
type input "5500"
click at [275, 286] on textarea "Equipment Description" at bounding box center [206, 295] width 140 height 27
type textarea "Wrecker"
click at [115, 571] on button "Submit Application" at bounding box center [66, 562] width 96 height 17
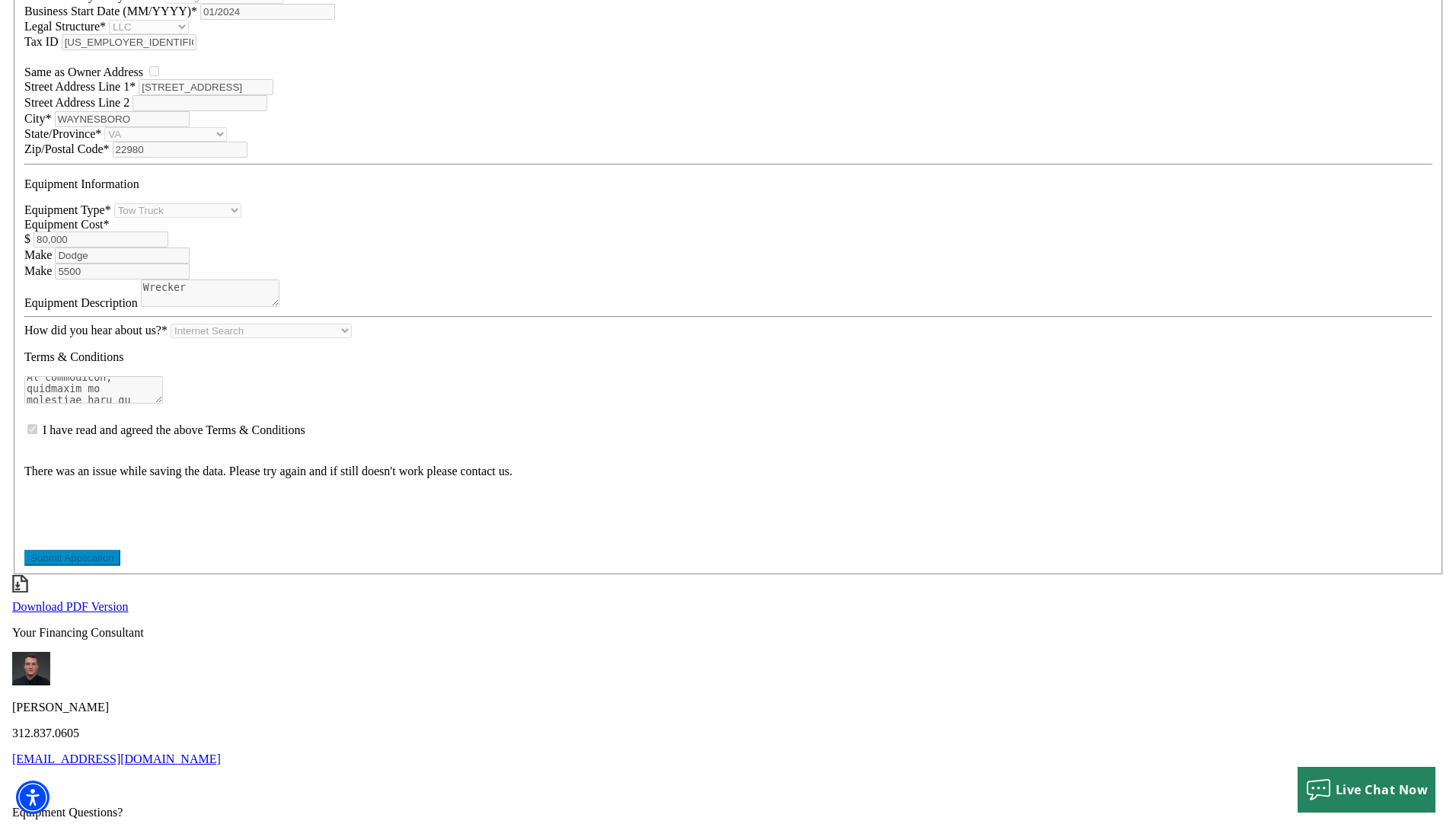
scroll to position [0, 0]
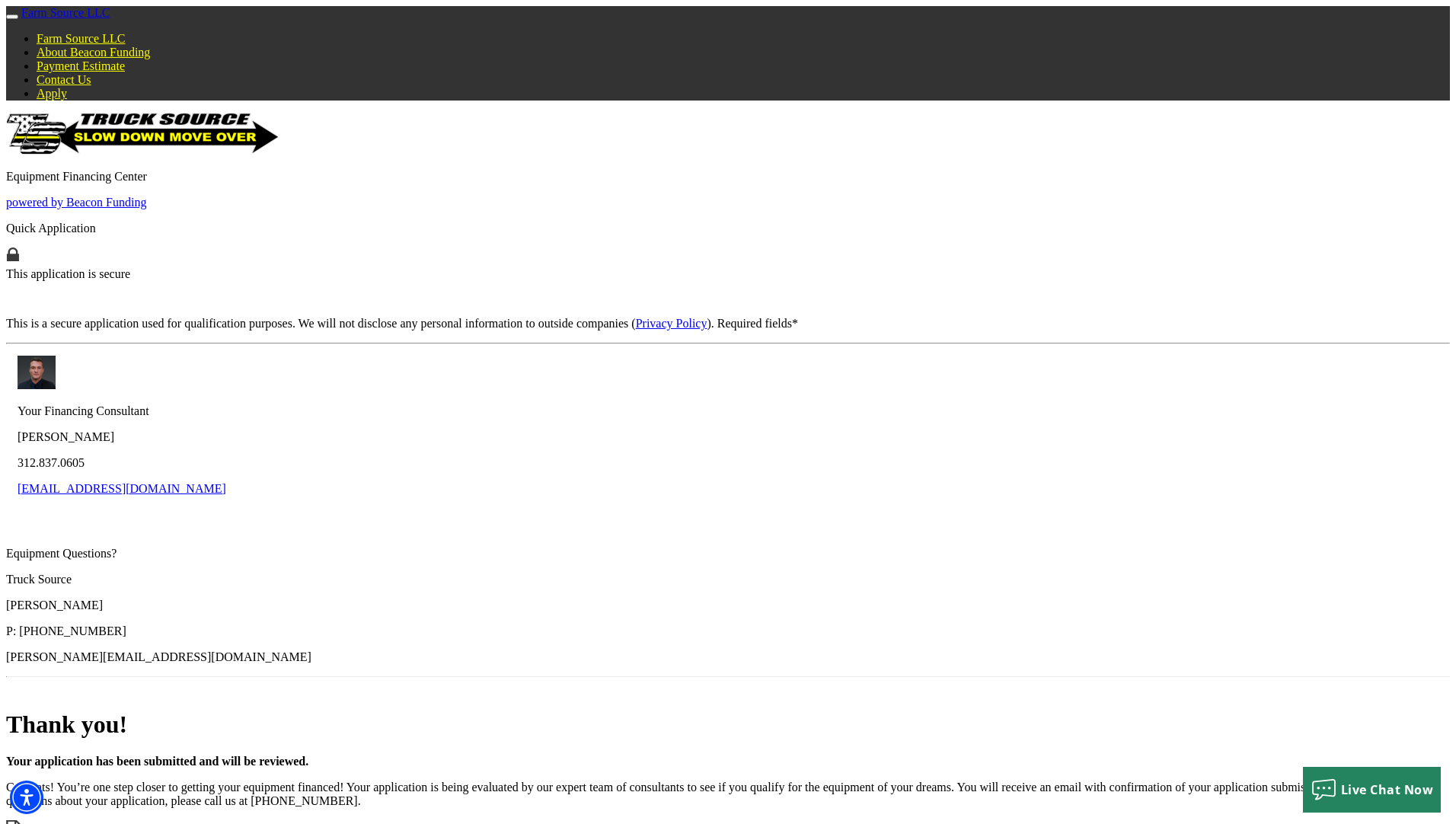
drag, startPoint x: 1063, startPoint y: 16, endPoint x: 42, endPoint y: 443, distance: 1106.7
click at [124, 60] on link "Payment Estimate" at bounding box center [81, 66] width 89 height 13
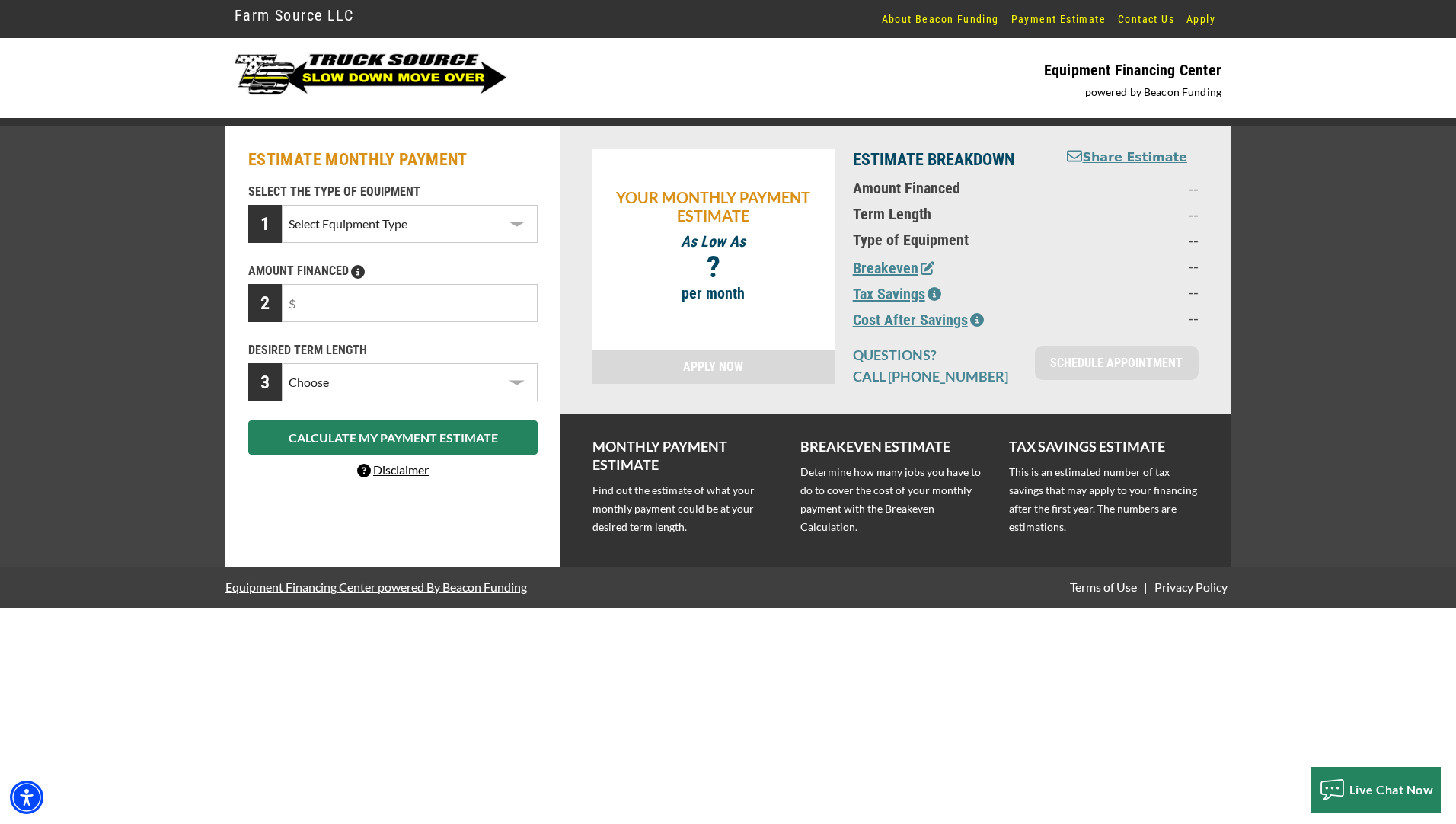
click at [409, 215] on select "Select Equipment Type Tow Truck Trailer Commercial Truck Other" at bounding box center [409, 223] width 256 height 38
select select "5"
click at [282, 205] on select "Select Equipment Type Tow Truck Trailer Commercial Truck Other" at bounding box center [409, 223] width 256 height 38
click at [363, 300] on input "text" at bounding box center [409, 302] width 256 height 38
type input "$80,000"
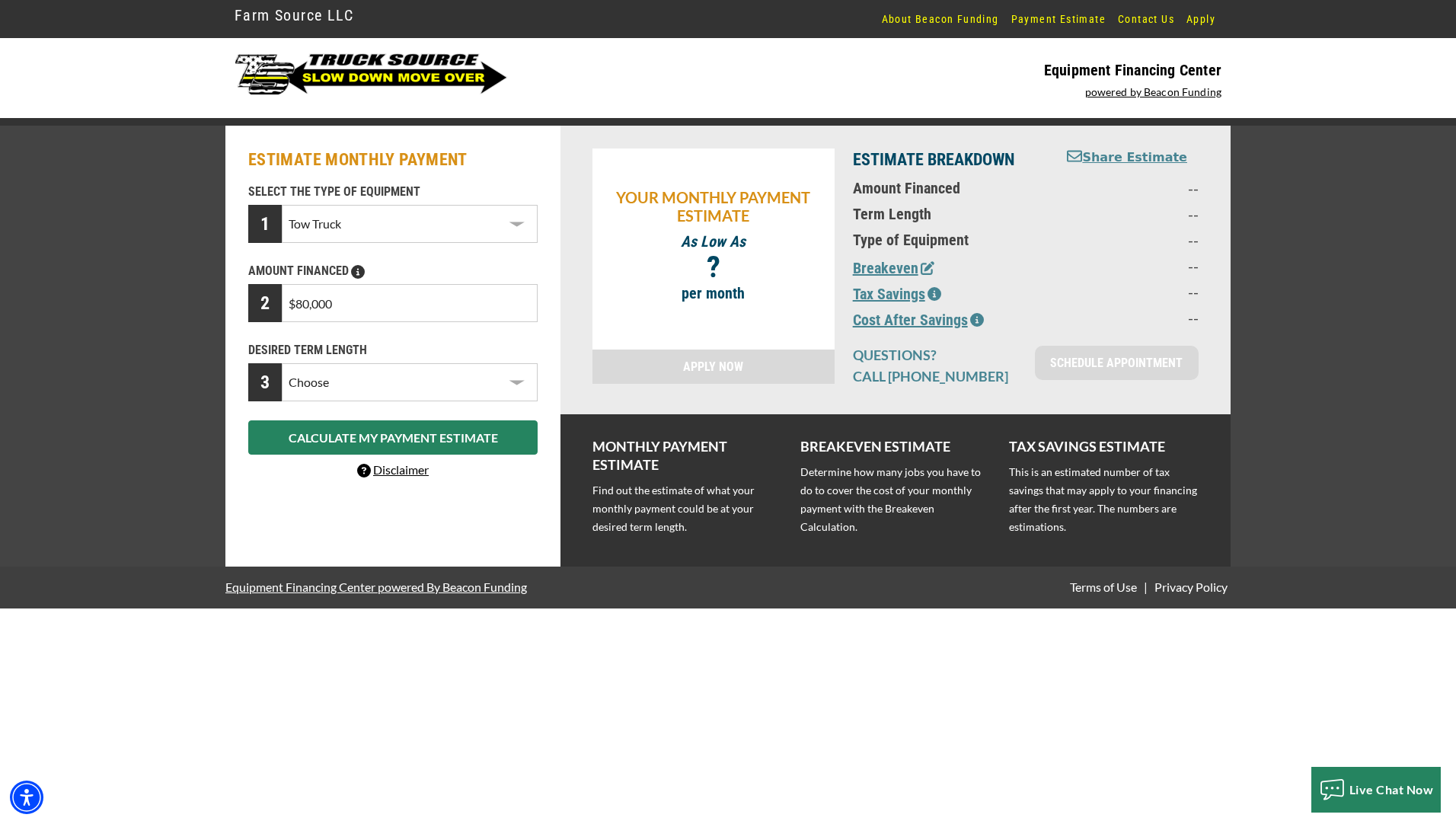
click at [408, 382] on select "Choose 36 Months 48 Months 60 Months" at bounding box center [409, 382] width 256 height 38
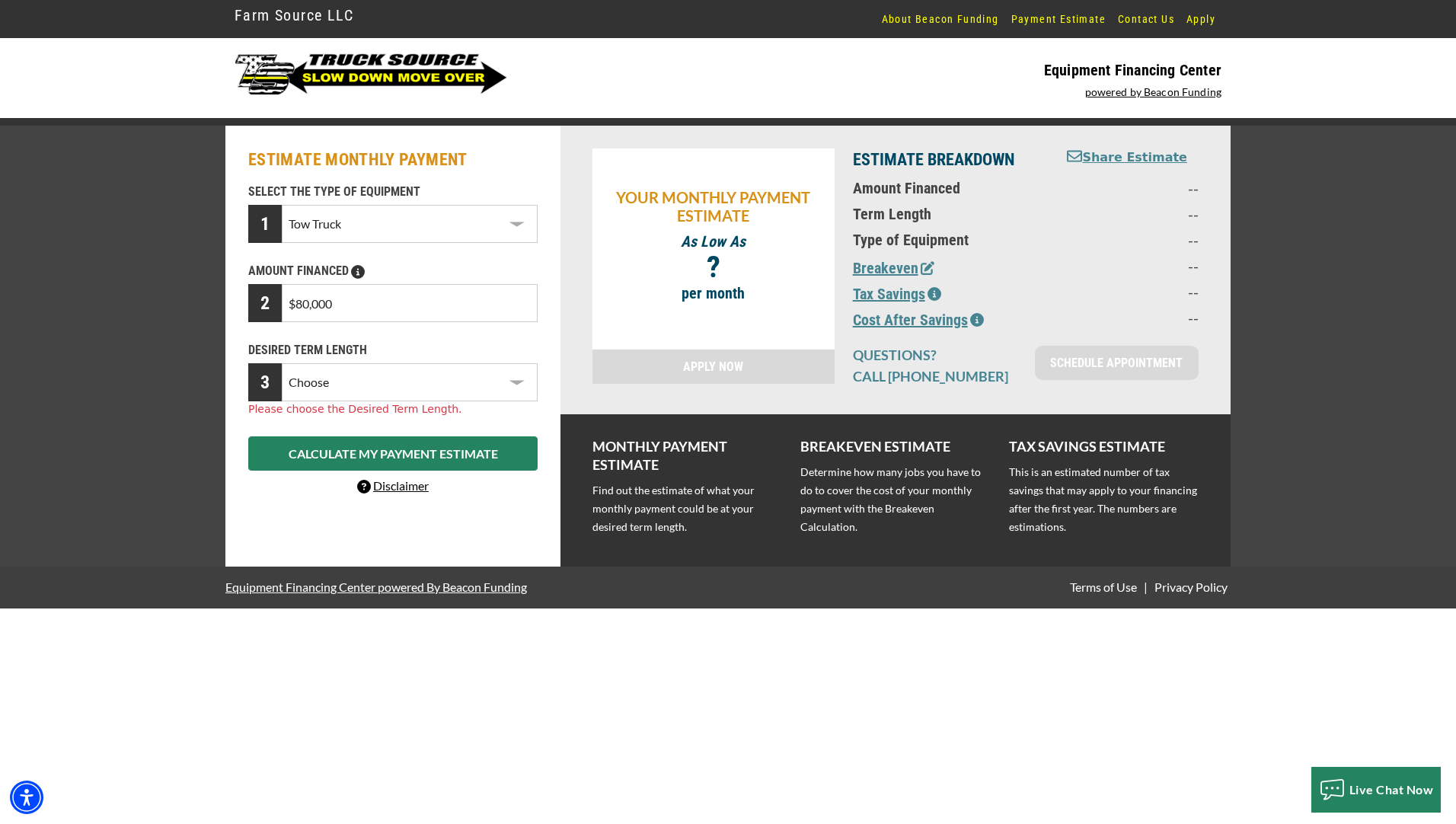
select select "60"
click at [282, 364] on select "Choose 36 Months 48 Months 60 Months" at bounding box center [409, 382] width 256 height 38
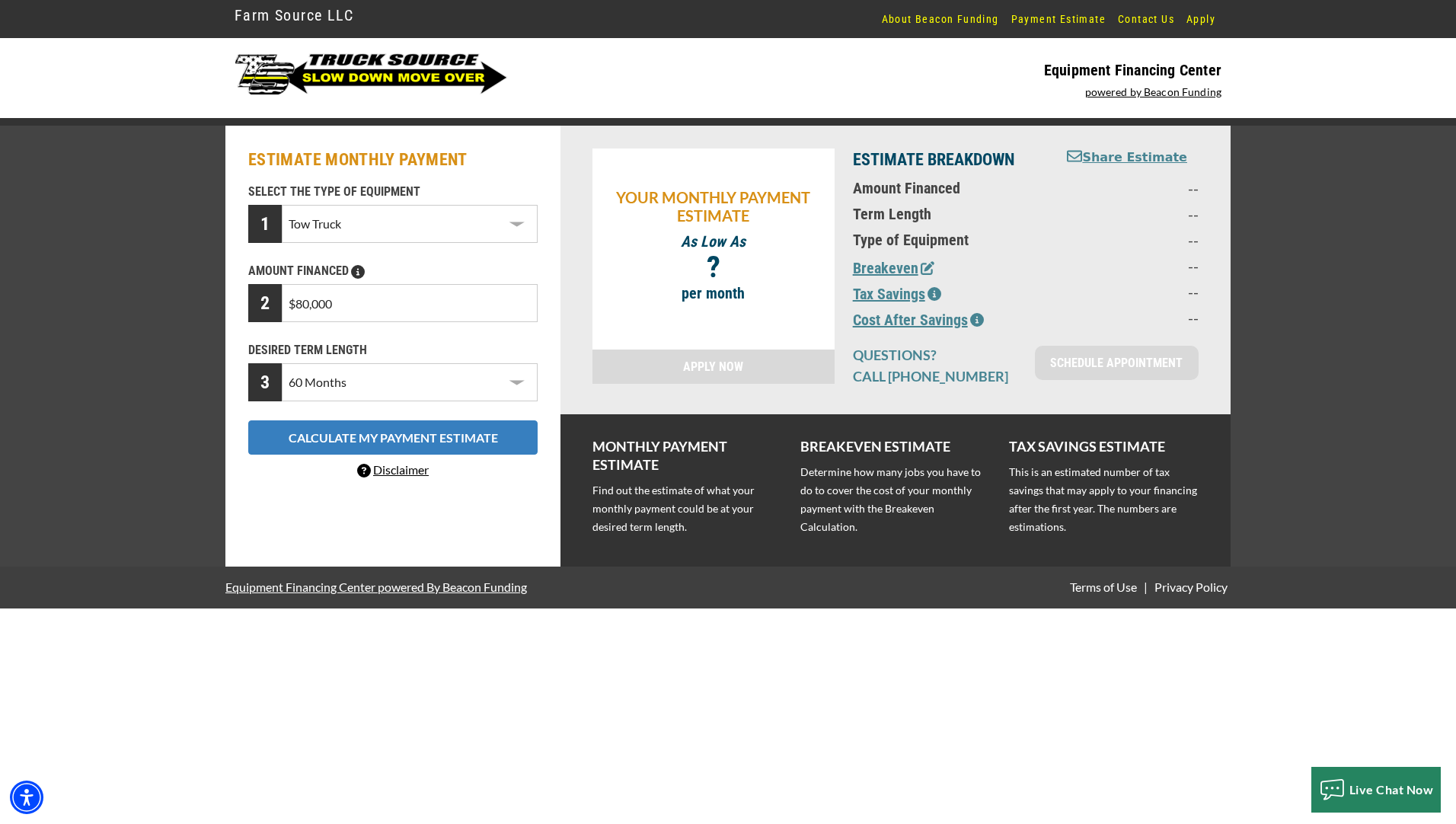
click at [364, 443] on button "CALCULATE MY PAYMENT ESTIMATE" at bounding box center [393, 438] width 289 height 35
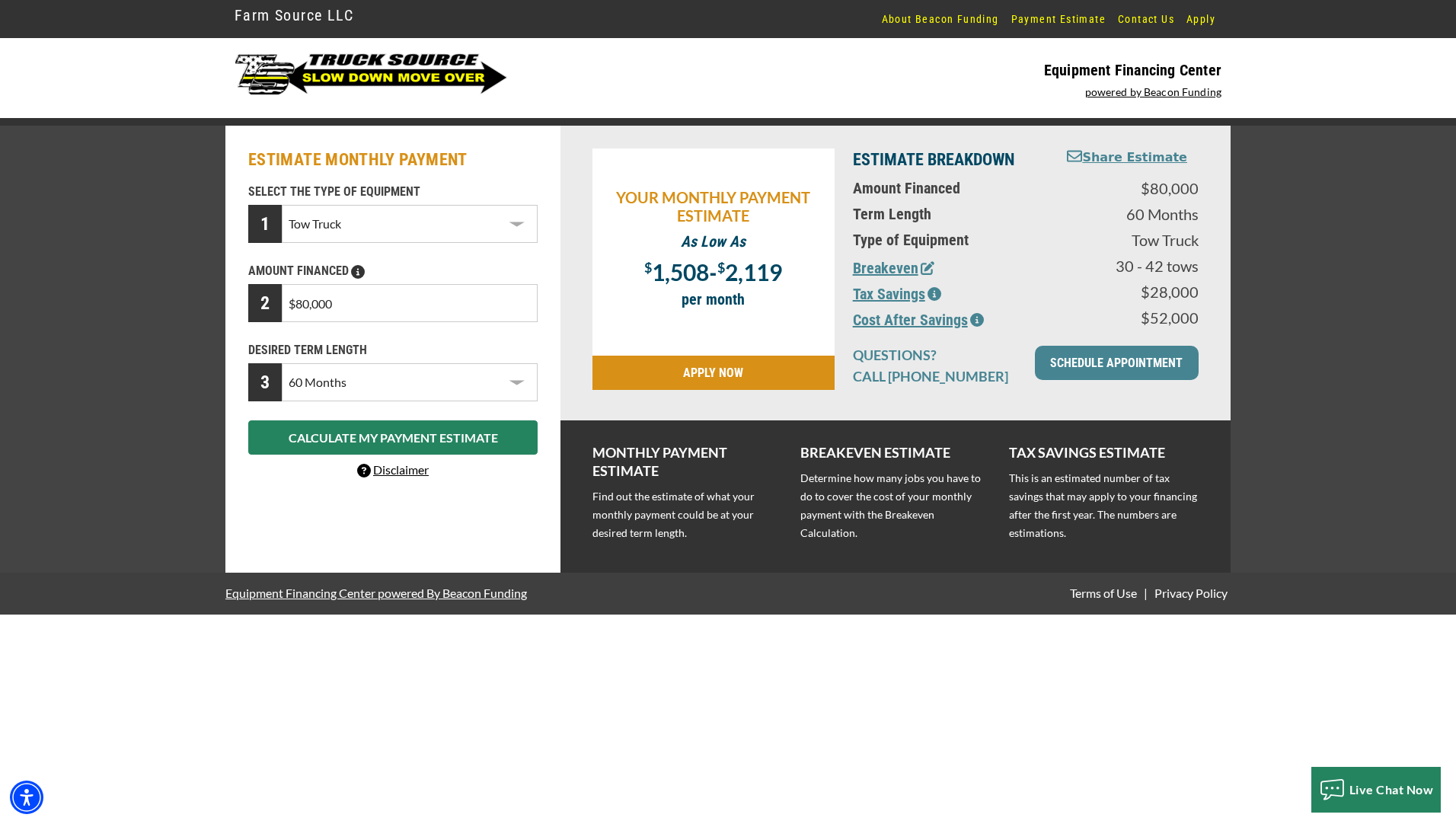
click at [476, 501] on div "ESTIMATE MONTHLY PAYMENT SELECT THE TYPE OF EQUIPMENT 1 Select Equipment Type T…" at bounding box center [393, 348] width 335 height 447
click at [552, 428] on div "ESTIMATE MONTHLY PAYMENT SELECT THE TYPE OF EQUIPMENT 1 Select Equipment Type T…" at bounding box center [393, 348] width 335 height 447
click at [786, 313] on div "YOUR MONTHLY PAYMENT ESTIMATE As Low As $ 1,508 - $ 2,119 ? per month" at bounding box center [713, 252] width 242 height 207
drag, startPoint x: 333, startPoint y: 306, endPoint x: 269, endPoint y: 306, distance: 64.0
click at [269, 306] on div "2 $80,000" at bounding box center [393, 302] width 289 height 38
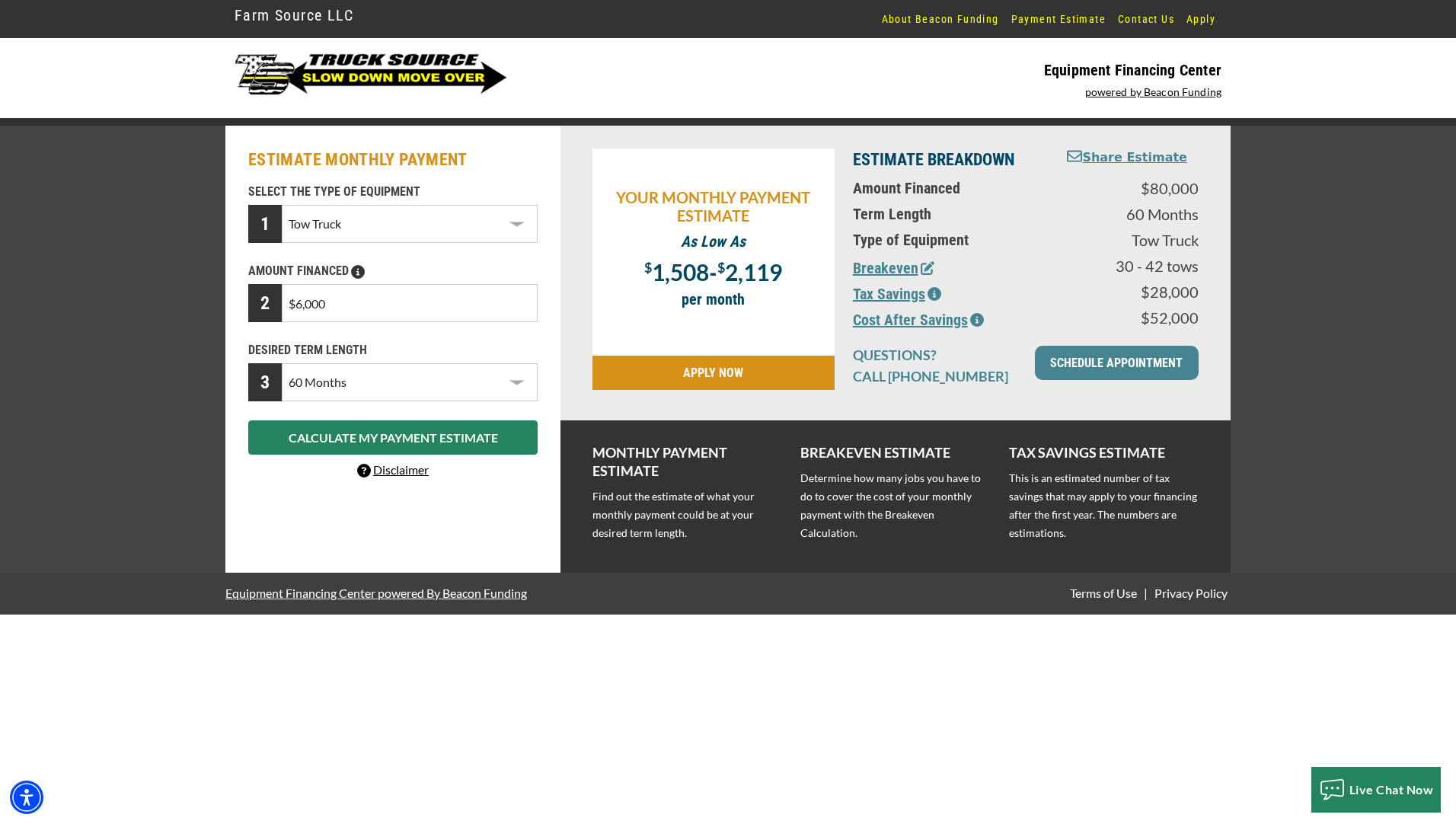
type input "$60,000"
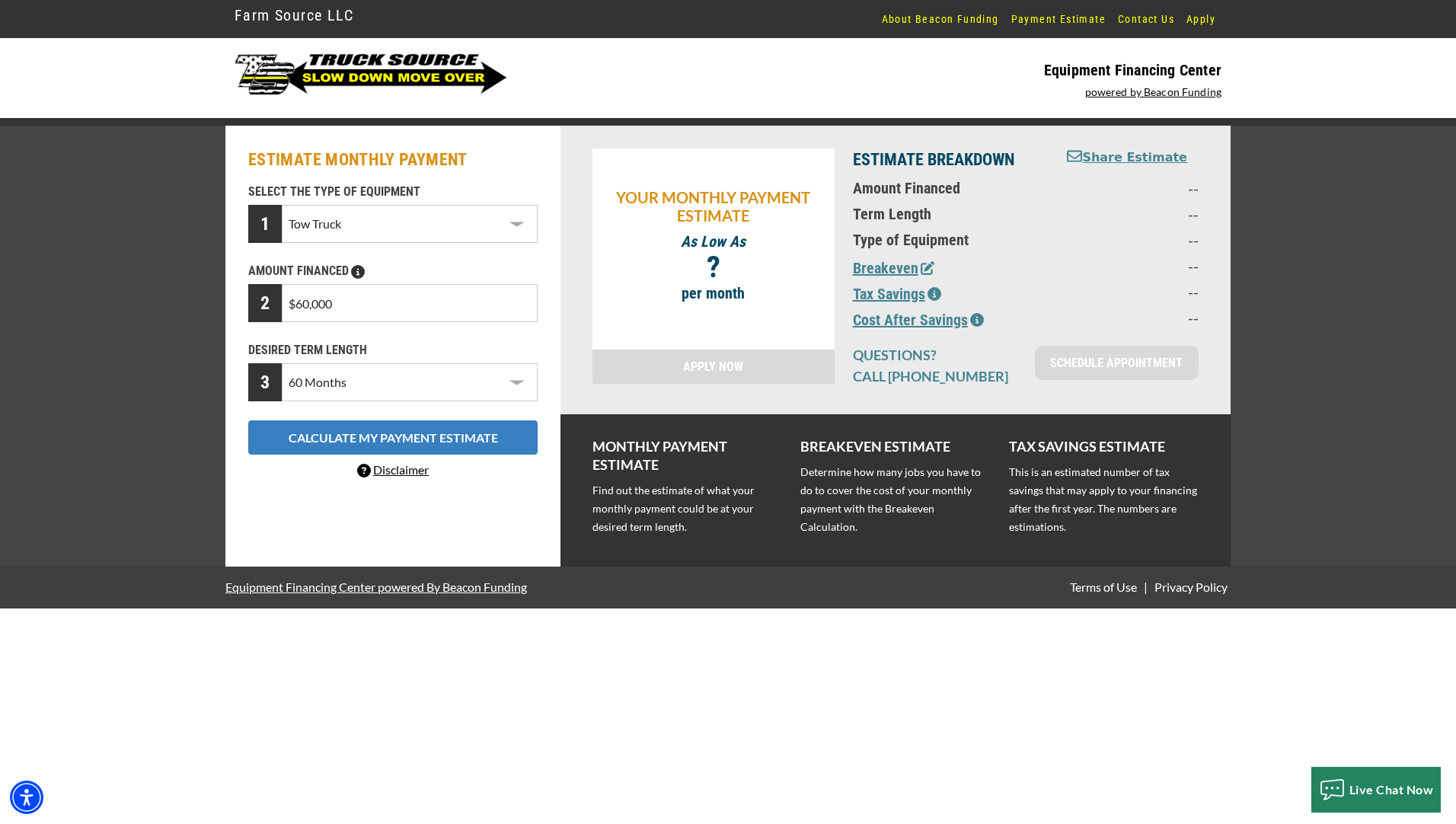
click at [330, 432] on button "CALCULATE MY PAYMENT ESTIMATE" at bounding box center [393, 438] width 289 height 35
